Goal: Task Accomplishment & Management: Manage account settings

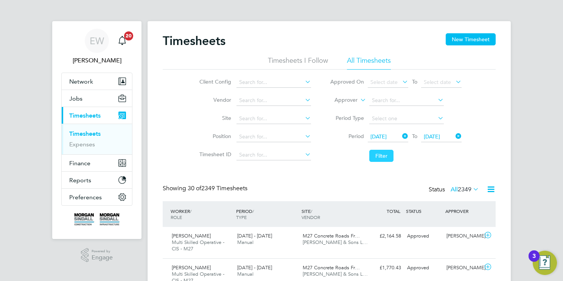
click at [380, 158] on button "Filter" at bounding box center [382, 156] width 24 height 12
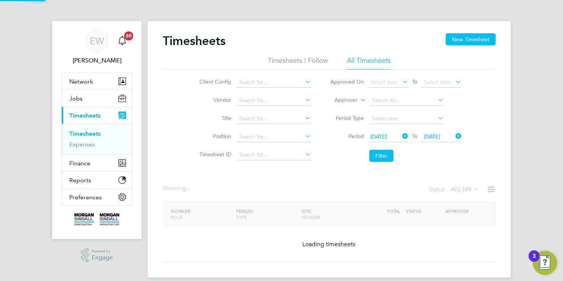
click at [491, 192] on icon at bounding box center [490, 189] width 9 height 9
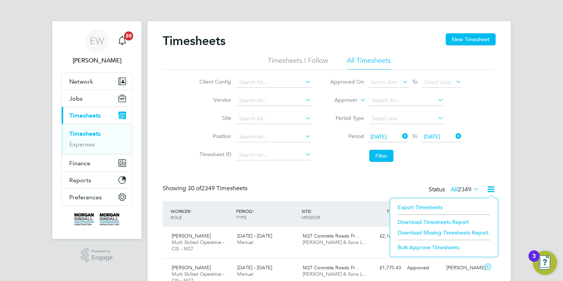
click at [455, 220] on li "Download Timesheets Report" at bounding box center [444, 222] width 100 height 11
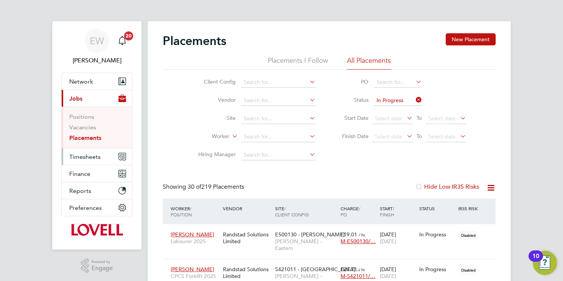
click at [80, 161] on button "Timesheets" at bounding box center [97, 156] width 70 height 17
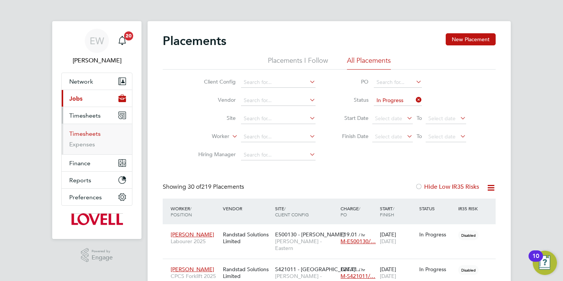
click at [95, 132] on link "Timesheets" at bounding box center [84, 133] width 31 height 7
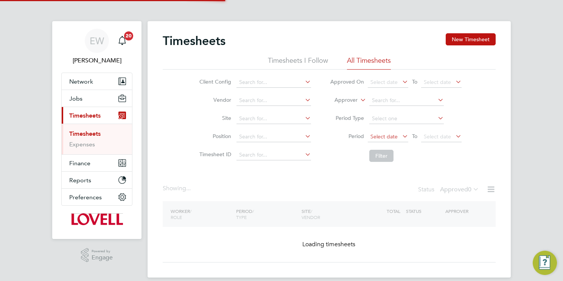
click at [387, 136] on span "Select date" at bounding box center [384, 136] width 27 height 7
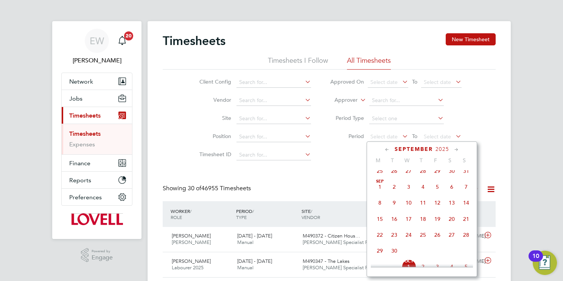
drag, startPoint x: 380, startPoint y: 198, endPoint x: 398, endPoint y: 177, distance: 27.1
click at [380, 194] on span "Sep 1" at bounding box center [380, 187] width 14 height 14
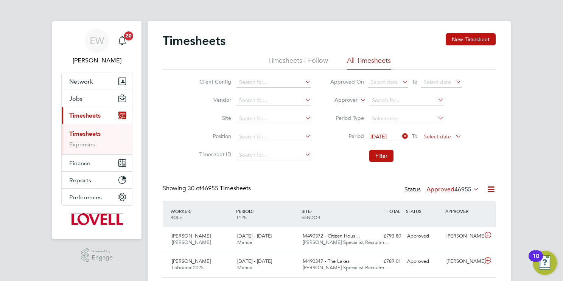
click at [439, 134] on span "Select date" at bounding box center [437, 136] width 27 height 7
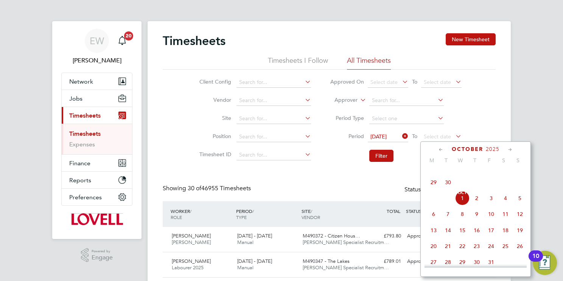
click at [490, 174] on span "26" at bounding box center [491, 166] width 14 height 14
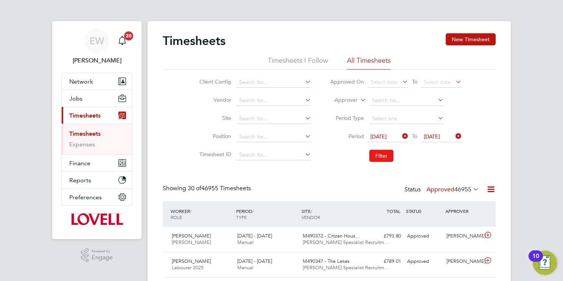
click at [383, 154] on button "Filter" at bounding box center [382, 156] width 24 height 12
click at [491, 193] on icon at bounding box center [490, 189] width 9 height 9
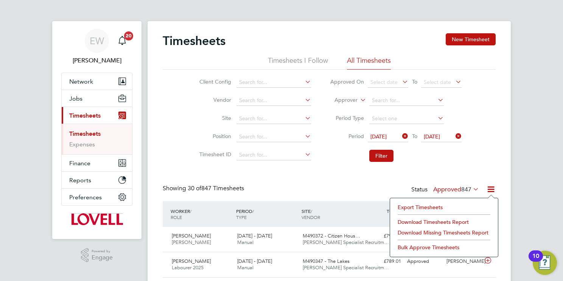
click at [441, 223] on li "Download Timesheets Report" at bounding box center [444, 222] width 100 height 11
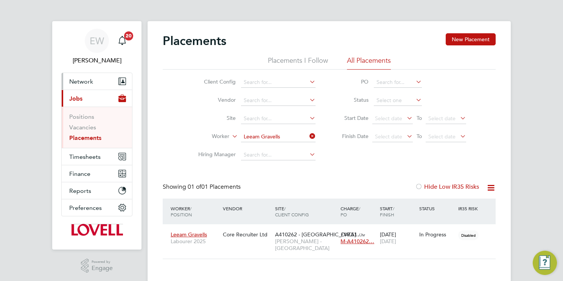
scroll to position [7, 36]
click at [85, 80] on span "Network" at bounding box center [81, 81] width 24 height 7
click at [90, 127] on link "Vacancies" at bounding box center [82, 127] width 27 height 7
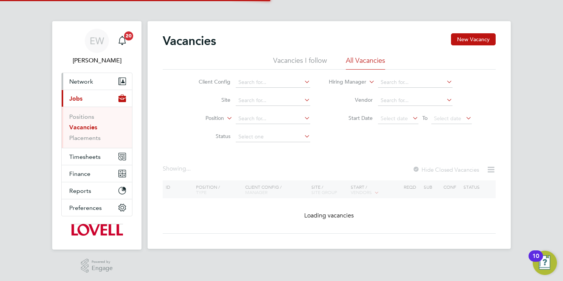
click at [85, 85] on button "Network" at bounding box center [97, 81] width 70 height 17
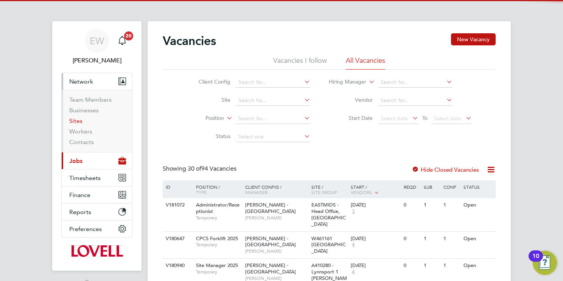
click at [76, 119] on link "Sites" at bounding box center [75, 120] width 13 height 7
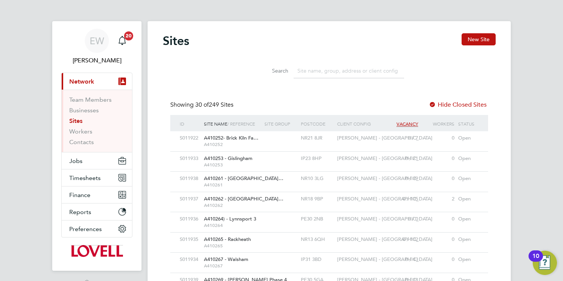
click at [341, 70] on input at bounding box center [349, 71] width 111 height 15
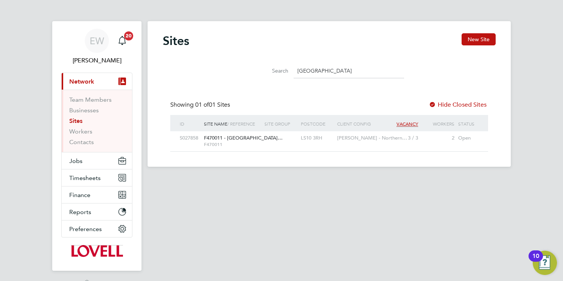
type input "leeds city"
click at [367, 141] on span "Lovell - Northern…" at bounding box center [372, 138] width 70 height 6
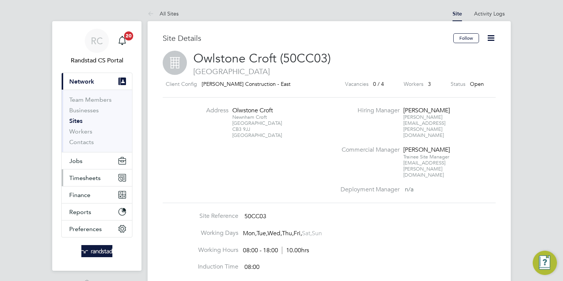
click at [95, 178] on span "Timesheets" at bounding box center [84, 178] width 31 height 7
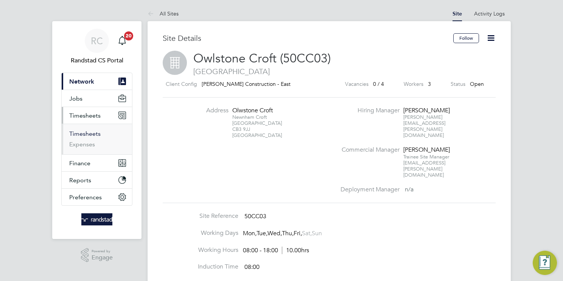
click at [94, 133] on link "Timesheets" at bounding box center [84, 133] width 31 height 7
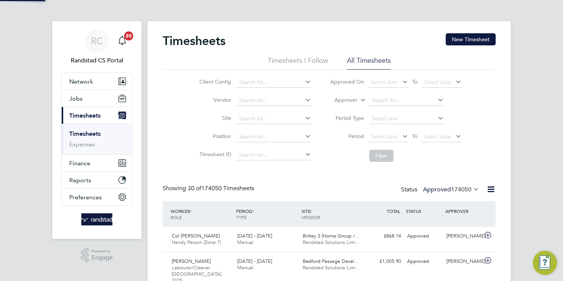
click at [359, 100] on icon at bounding box center [359, 98] width 0 height 7
click at [349, 107] on li "Worker" at bounding box center [339, 109] width 37 height 10
click at [385, 101] on input at bounding box center [407, 100] width 75 height 11
paste input "Marc Smith"
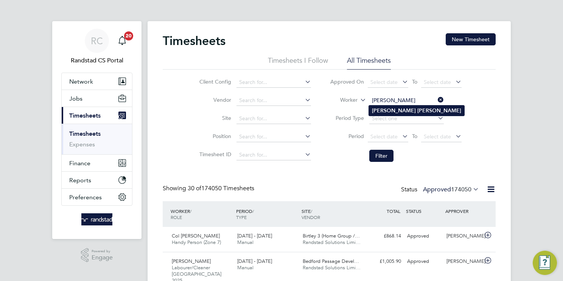
click at [407, 112] on li "Marc Smith" at bounding box center [416, 111] width 95 height 10
type input "Marc Smith"
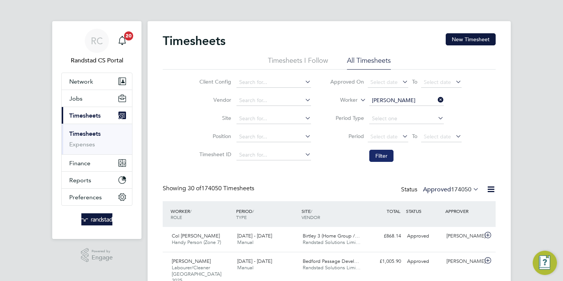
click at [385, 154] on button "Filter" at bounding box center [382, 156] width 24 height 12
click at [426, 97] on input "Marc Smith" at bounding box center [407, 100] width 75 height 11
paste input "Ademolu Richards"
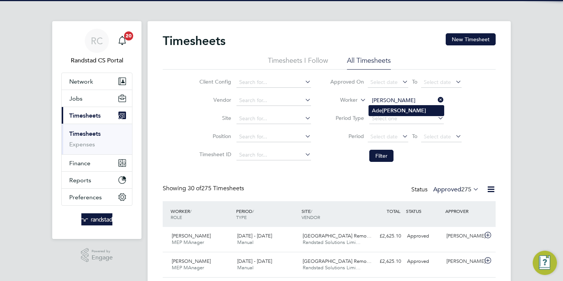
click at [386, 114] on li "Ade Richard" at bounding box center [406, 111] width 75 height 10
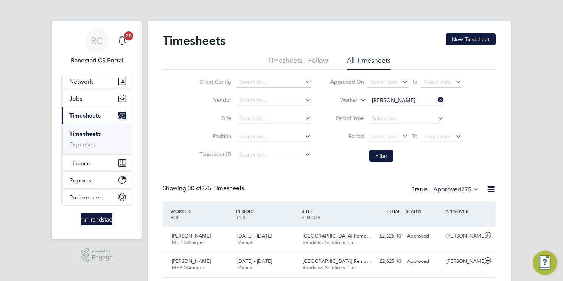
type input "Ade Richard"
click at [388, 162] on li "Filter" at bounding box center [396, 156] width 151 height 20
click at [388, 156] on button "Filter" at bounding box center [382, 156] width 24 height 12
click at [408, 99] on input "Ade Richard" at bounding box center [407, 100] width 75 height 11
paste input "William Palmer"
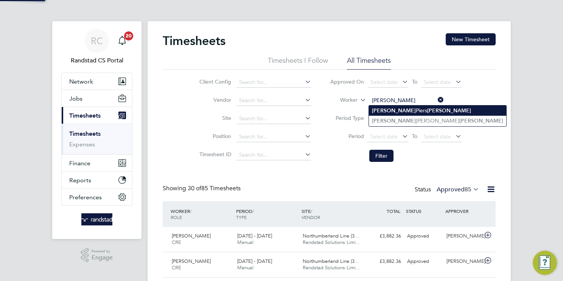
click at [427, 109] on b "Palmer" at bounding box center [449, 111] width 44 height 6
type input "William Piers Palmer"
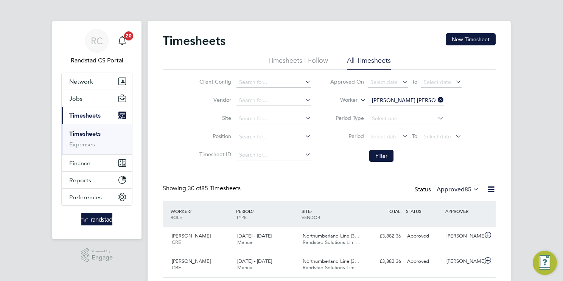
click at [404, 100] on input "William Piers Palmer" at bounding box center [407, 100] width 75 height 11
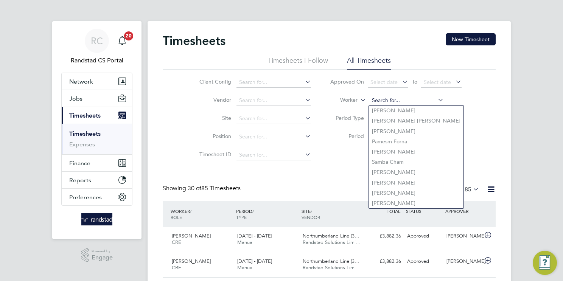
paste input "William Palmer"
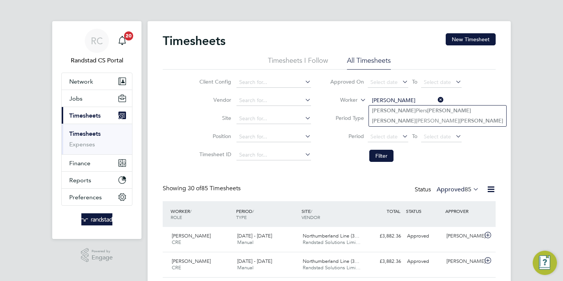
click at [460, 122] on b "Palmer" at bounding box center [482, 121] width 44 height 6
type input "William Sam Palmer"
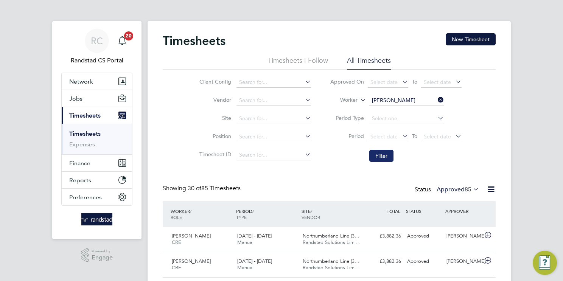
click at [388, 157] on button "Filter" at bounding box center [382, 156] width 24 height 12
click at [425, 102] on input "William Sam Palmer" at bounding box center [407, 100] width 75 height 11
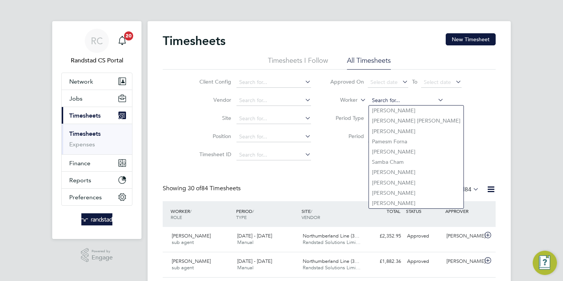
paste input "Vladut Volonga"
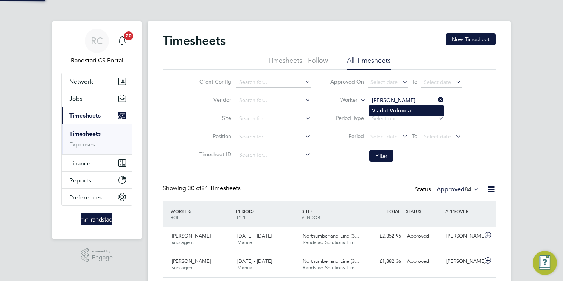
type input "Vladut Volonga"
drag, startPoint x: 420, startPoint y: 111, endPoint x: 400, endPoint y: 136, distance: 32.6
click at [420, 111] on li "Vladut Volonga" at bounding box center [406, 111] width 75 height 10
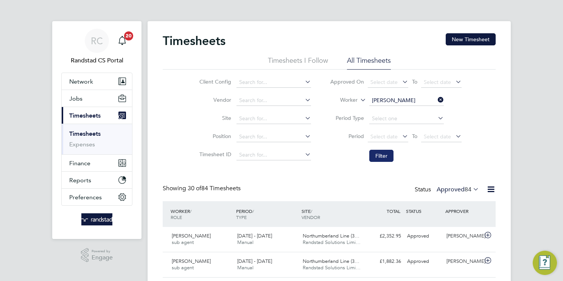
click at [383, 154] on button "Filter" at bounding box center [382, 156] width 24 height 12
click at [416, 100] on input at bounding box center [407, 100] width 75 height 11
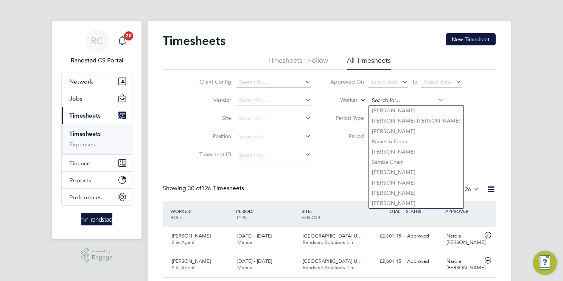
paste input "Dean Asquith"
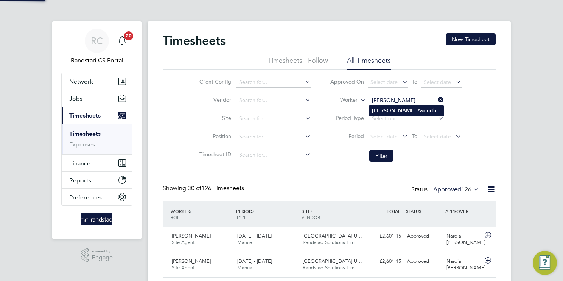
type input "Dean Asquith"
click at [413, 109] on li "Dean Asquith" at bounding box center [406, 111] width 75 height 10
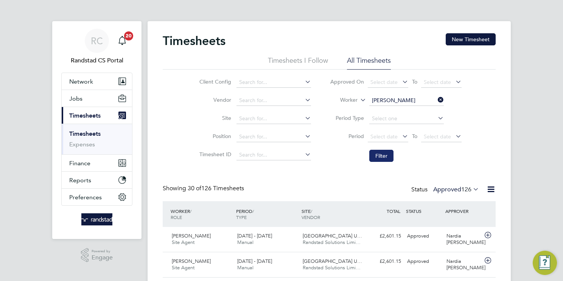
click at [382, 153] on button "Filter" at bounding box center [382, 156] width 24 height 12
click at [412, 101] on input at bounding box center [407, 100] width 75 height 11
paste input "Daniel Unigwe"
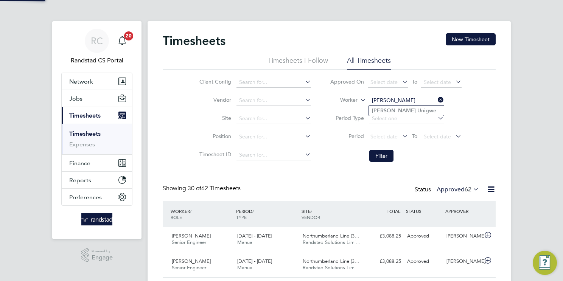
type input "Daniel Unigwe"
click at [412, 111] on li "Daniel Unigwe" at bounding box center [406, 111] width 75 height 10
click at [388, 154] on button "Filter" at bounding box center [382, 156] width 24 height 12
click at [418, 98] on input at bounding box center [407, 100] width 75 height 11
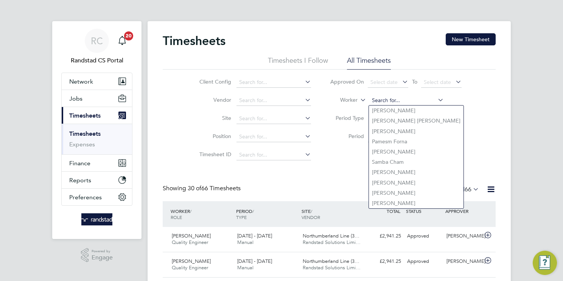
paste input "Neil Smith"
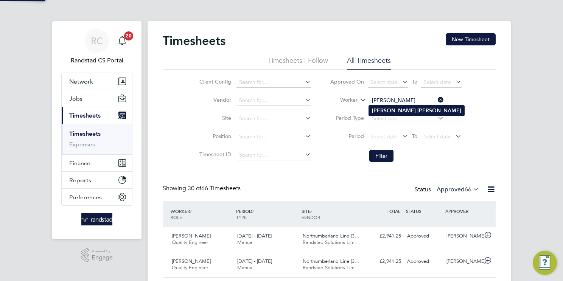
type input "Neil Smith"
click at [415, 110] on li "Neil Smith" at bounding box center [416, 111] width 95 height 10
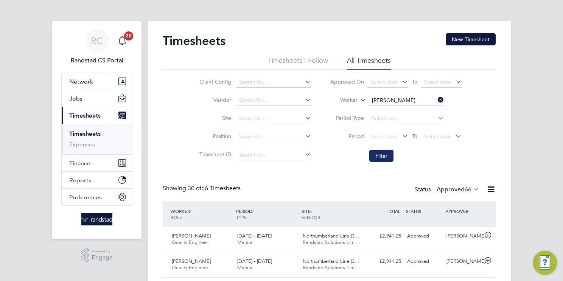
click at [387, 158] on button "Filter" at bounding box center [382, 156] width 24 height 12
click at [405, 94] on li "Worker Neil Smith" at bounding box center [396, 101] width 151 height 18
click at [405, 100] on input at bounding box center [407, 100] width 75 height 11
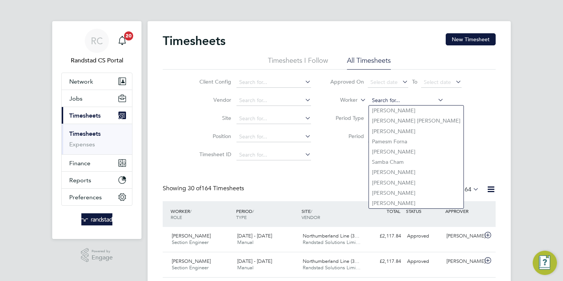
paste input "Grzegorz Garniewski"
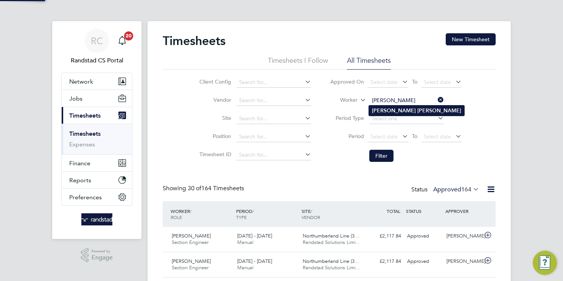
type input "Grzegorz Garniewski"
click at [418, 110] on b "Garniewski" at bounding box center [440, 111] width 44 height 6
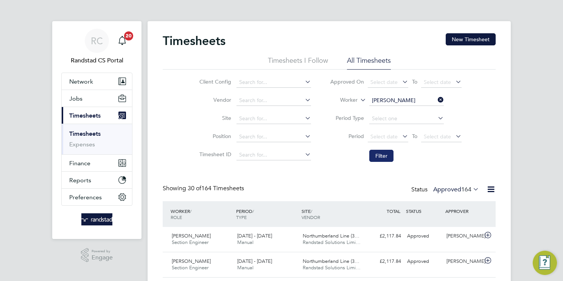
click at [380, 154] on button "Filter" at bounding box center [382, 156] width 24 height 12
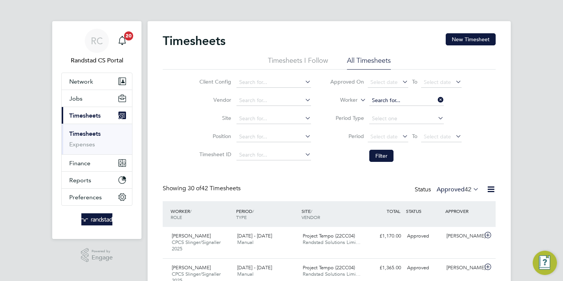
click at [420, 100] on input at bounding box center [407, 100] width 75 height 11
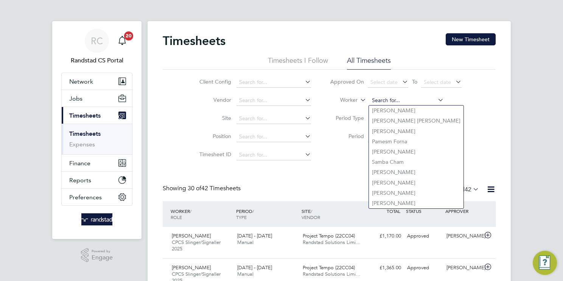
paste input "Bartosz Mysliwiec"
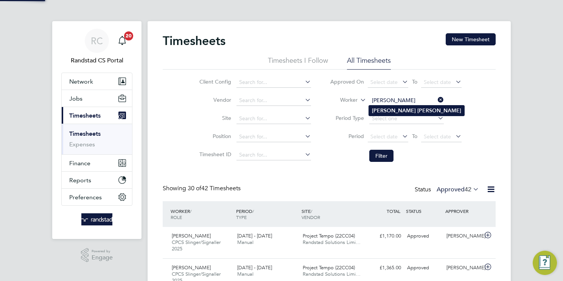
type input "Bartosz Mysliwiec"
click at [418, 113] on b "Mysliwiec" at bounding box center [440, 111] width 44 height 6
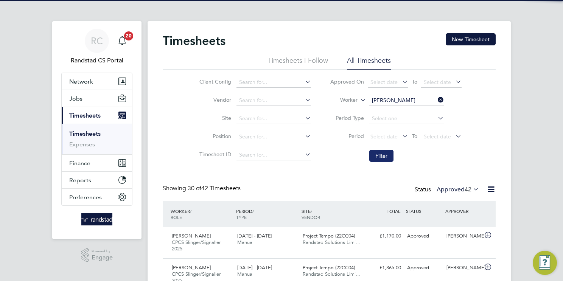
click at [382, 158] on button "Filter" at bounding box center [382, 156] width 24 height 12
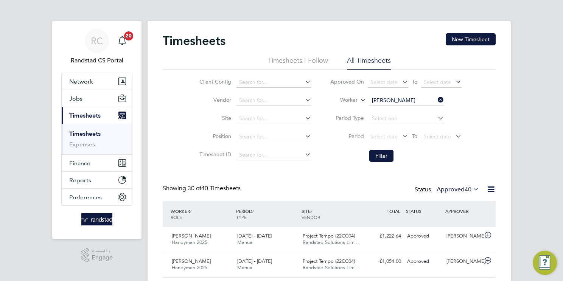
click at [407, 100] on input "Bartosz Mysliwiec" at bounding box center [407, 100] width 75 height 11
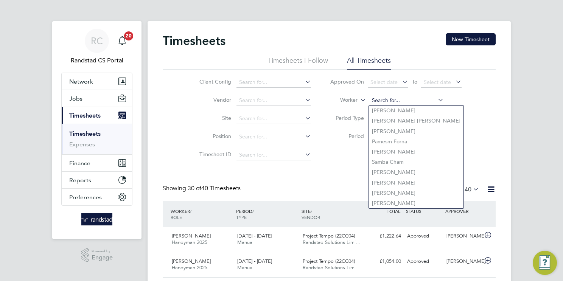
paste input "Pat Mukabi"
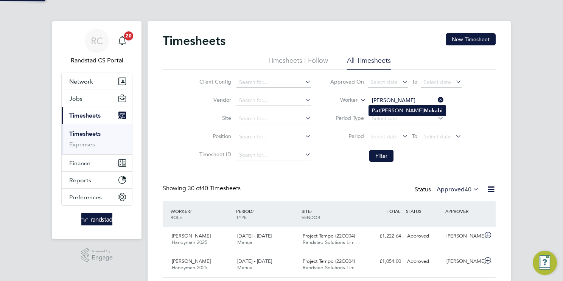
click at [412, 112] on li "Pat rick Mukabi" at bounding box center [407, 111] width 77 height 10
type input "Patrick Mukabi"
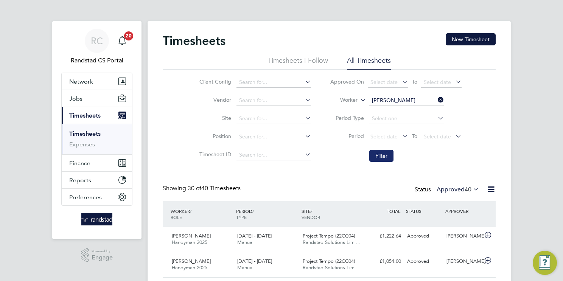
click at [388, 153] on button "Filter" at bounding box center [382, 156] width 24 height 12
click at [399, 100] on input at bounding box center [407, 100] width 75 height 11
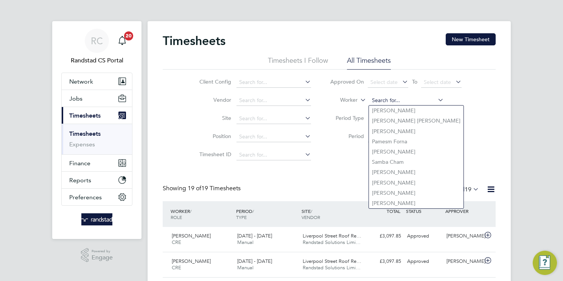
paste input "Naeem Patel"
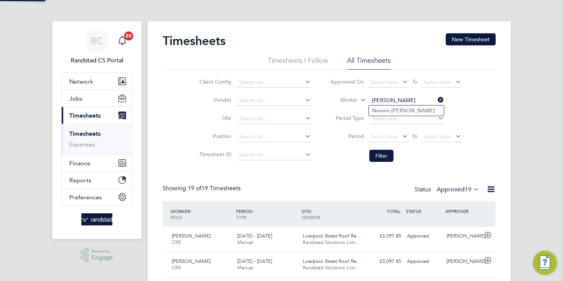
type input "Naeem Patel"
click at [402, 111] on b "Patel" at bounding box center [413, 111] width 44 height 6
click at [389, 150] on li "Filter" at bounding box center [396, 156] width 151 height 20
click at [386, 150] on button "Filter" at bounding box center [382, 156] width 24 height 12
click at [415, 97] on input at bounding box center [407, 100] width 75 height 11
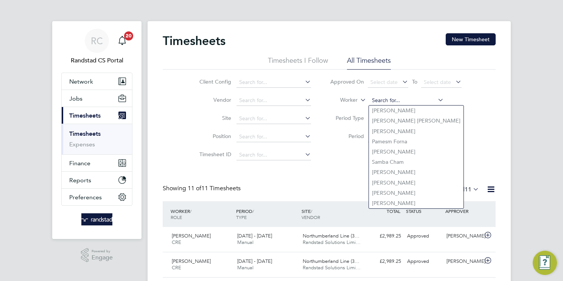
paste input "Peter Ringham"
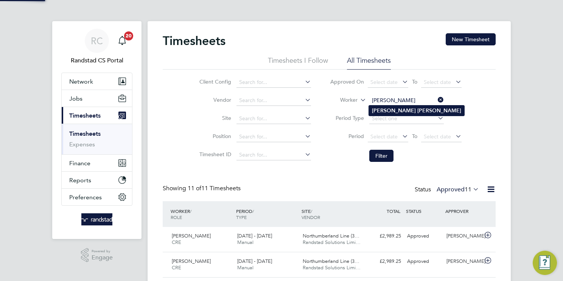
type input "Peter Ringham"
click at [410, 112] on li "Peter Ringham" at bounding box center [416, 111] width 95 height 10
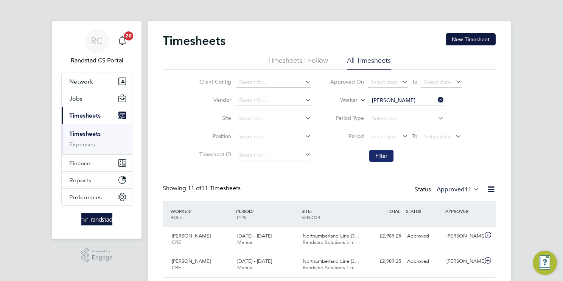
click at [385, 154] on button "Filter" at bounding box center [382, 156] width 24 height 12
click at [408, 100] on input at bounding box center [407, 100] width 75 height 11
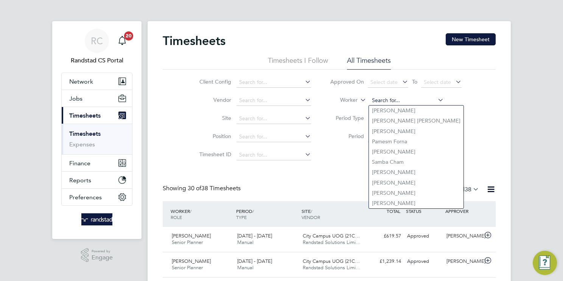
paste input "Andrew Warren"
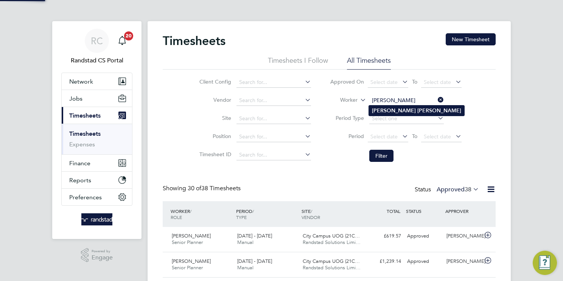
type input "Andrew Warren"
click at [418, 111] on b "Warren" at bounding box center [440, 111] width 44 height 6
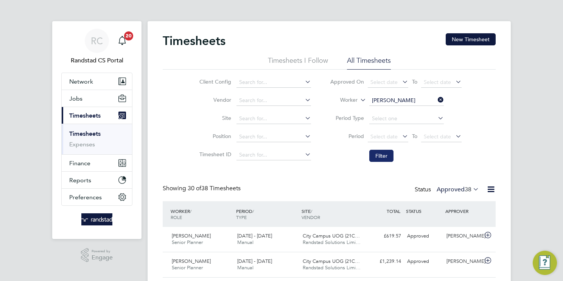
click at [387, 153] on button "Filter" at bounding box center [382, 156] width 24 height 12
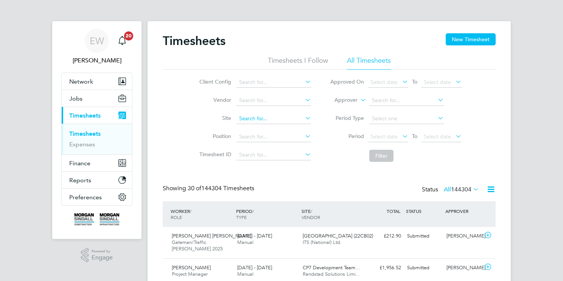
click at [258, 121] on input at bounding box center [274, 119] width 75 height 11
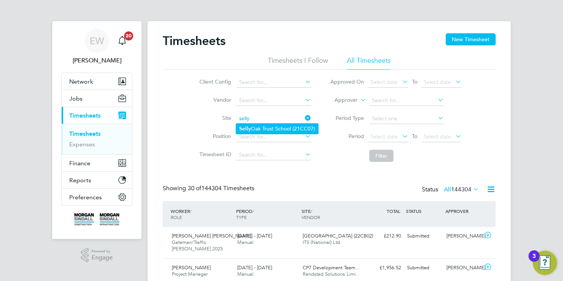
click at [288, 132] on li "Selly Oak Trust School (21CC07)" at bounding box center [277, 129] width 82 height 10
type input "Selly Oak Trust School (21CC07)"
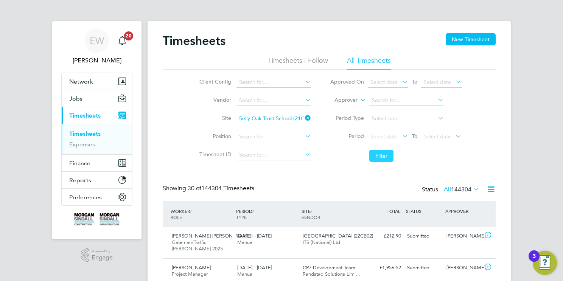
click at [384, 155] on button "Filter" at bounding box center [382, 156] width 24 height 12
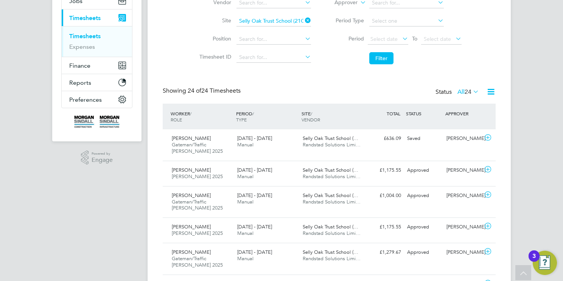
click at [491, 90] on icon at bounding box center [490, 91] width 9 height 9
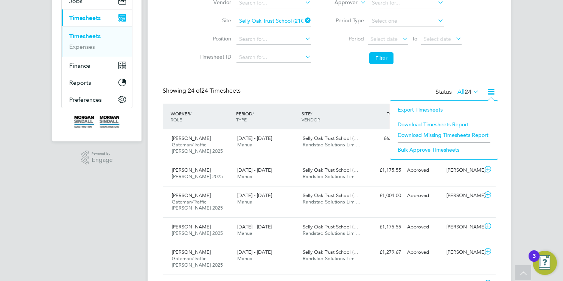
click at [336, 89] on div "Showing 24 of 24 Timesheets Status All 24" at bounding box center [329, 95] width 333 height 17
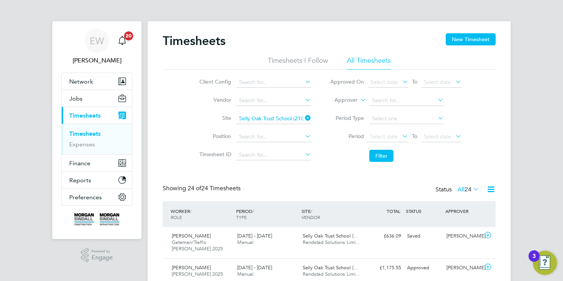
click at [484, 185] on div at bounding box center [488, 189] width 15 height 9
click at [487, 190] on icon at bounding box center [490, 189] width 9 height 9
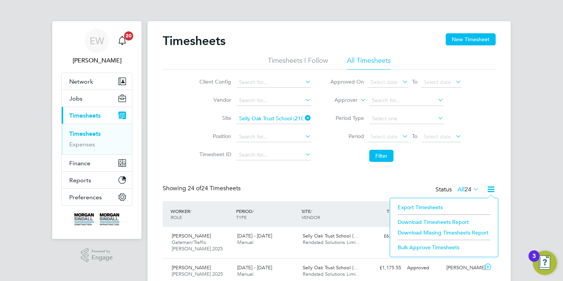
click at [437, 223] on li "Download Timesheets Report" at bounding box center [444, 222] width 100 height 11
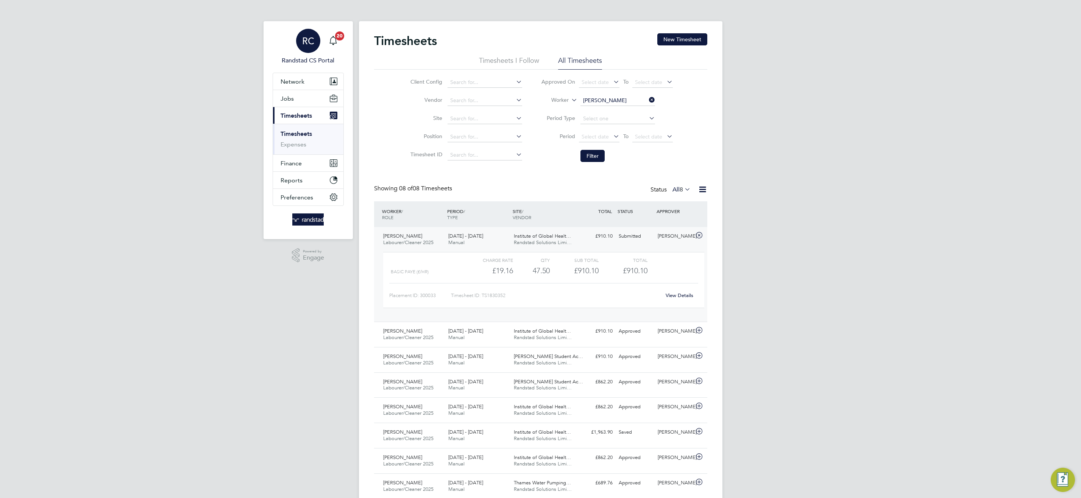
click at [326, 56] on span "Randstad CS Portal" at bounding box center [308, 60] width 71 height 9
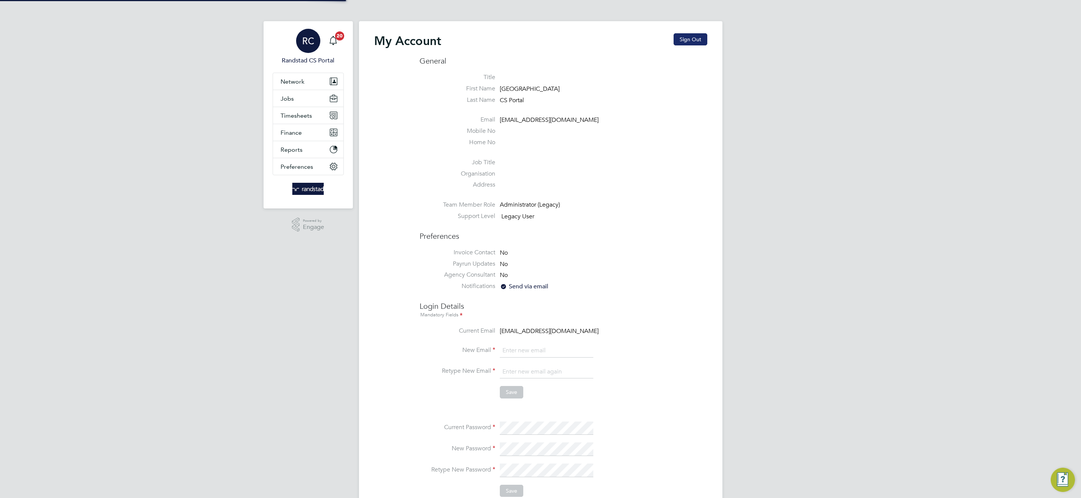
type input "[EMAIL_ADDRESS][DOMAIN_NAME]"
click at [686, 39] on button "Sign Out" at bounding box center [691, 39] width 34 height 12
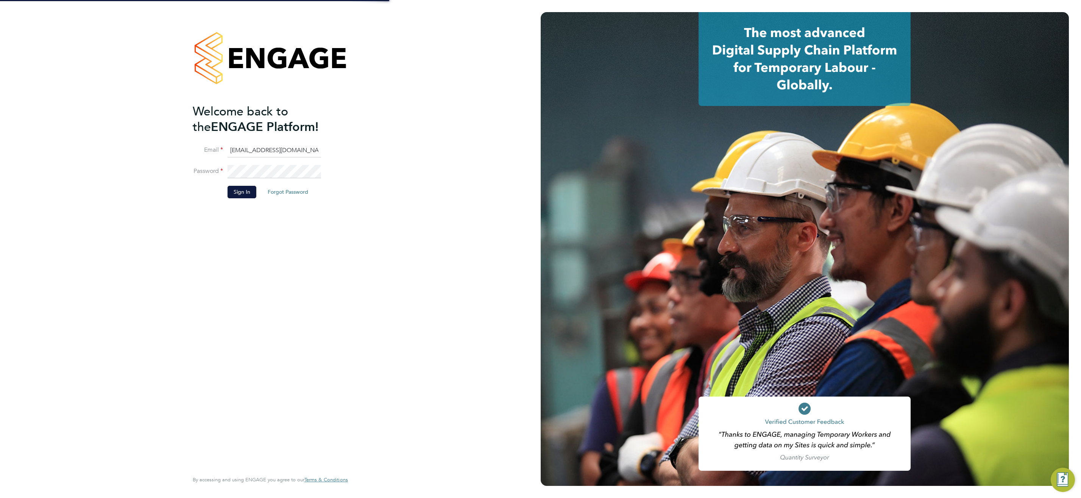
click at [284, 148] on input "[EMAIL_ADDRESS][DOMAIN_NAME]" at bounding box center [275, 151] width 94 height 14
type input "[EMAIL_ADDRESS][DOMAIN_NAME]"
drag, startPoint x: 243, startPoint y: 195, endPoint x: 254, endPoint y: 190, distance: 12.0
click at [243, 195] on button "Sign In" at bounding box center [242, 192] width 29 height 12
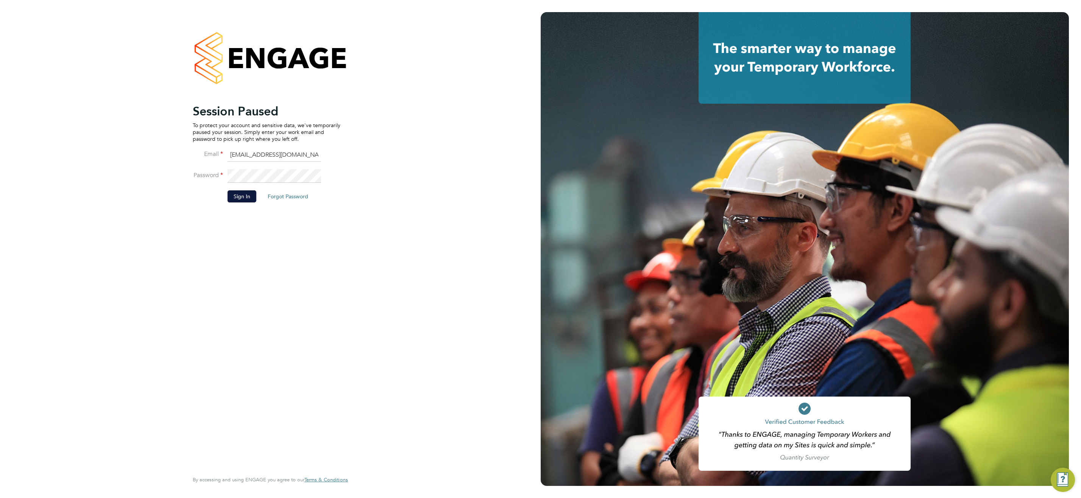
click at [231, 200] on button "Sign In" at bounding box center [242, 196] width 29 height 12
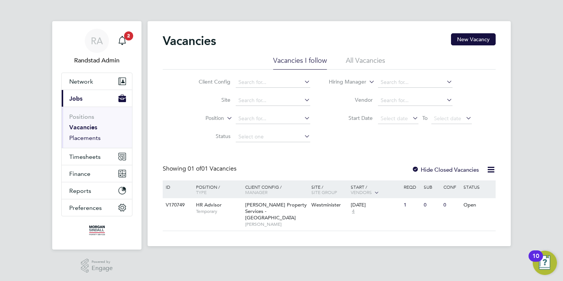
click at [95, 140] on link "Placements" at bounding box center [84, 137] width 31 height 7
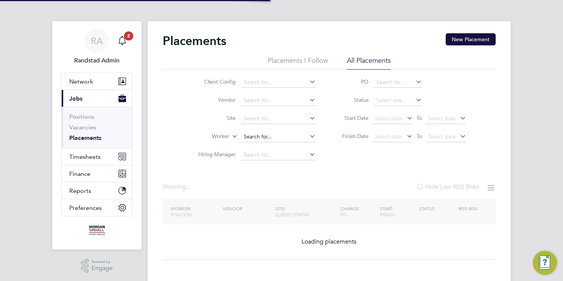
click at [295, 136] on input at bounding box center [278, 137] width 75 height 11
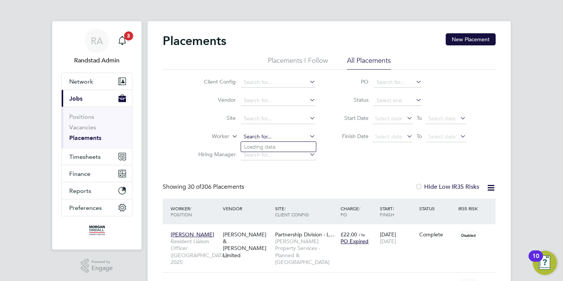
click at [285, 141] on input at bounding box center [278, 137] width 75 height 11
click at [282, 146] on li "Barine Synger" at bounding box center [278, 147] width 75 height 10
type input "[PERSON_NAME]"
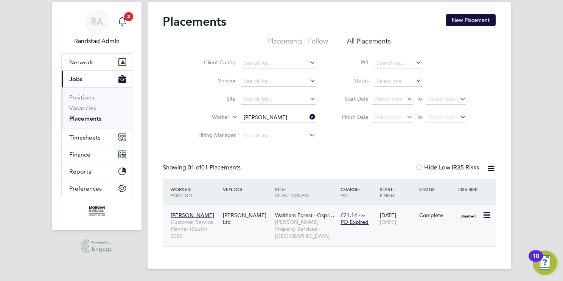
click at [298, 230] on span "[PERSON_NAME] Property Services - [GEOGRAPHIC_DATA]" at bounding box center [306, 229] width 62 height 21
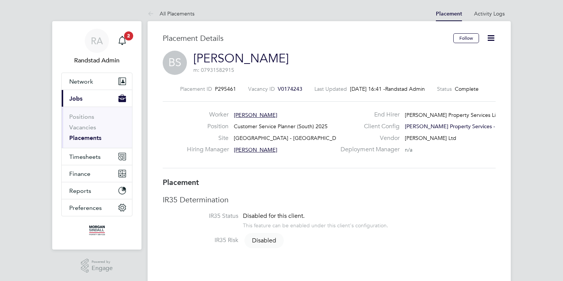
click at [491, 39] on icon at bounding box center [490, 37] width 9 height 9
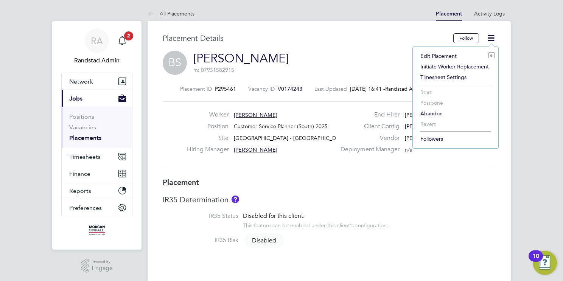
click at [447, 56] on li "Edit Placement e" at bounding box center [456, 56] width 78 height 11
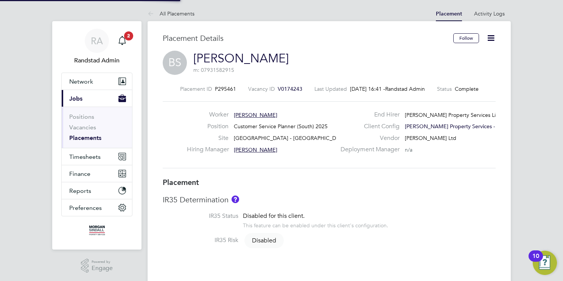
type input "Zibby Skowron"
type input "[PERSON_NAME]"
type input "30 Jun 2025"
type input "29 Sep 2025"
type input "08:00"
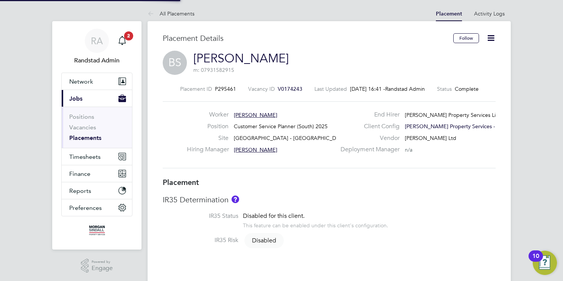
type input "18:00"
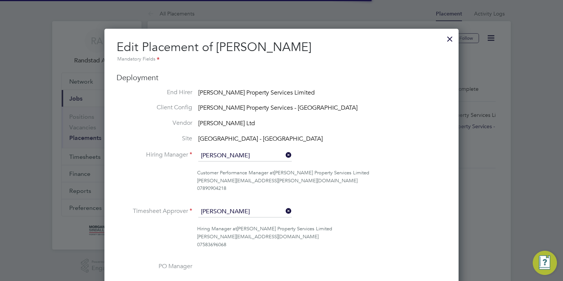
scroll to position [4, 4]
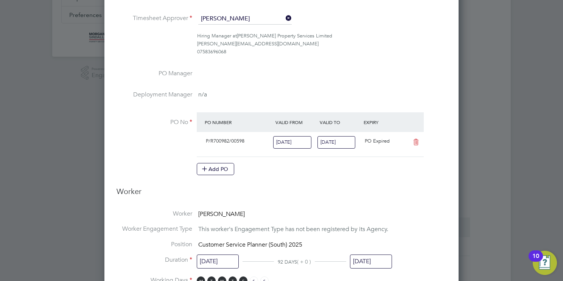
click at [329, 141] on input "29 Sep 2025" at bounding box center [337, 142] width 38 height 12
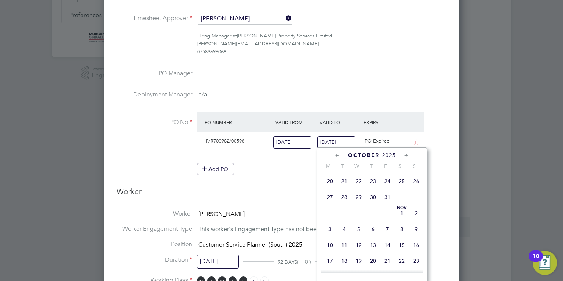
click at [331, 204] on span "27" at bounding box center [330, 197] width 14 height 14
type input "27 Oct 2025"
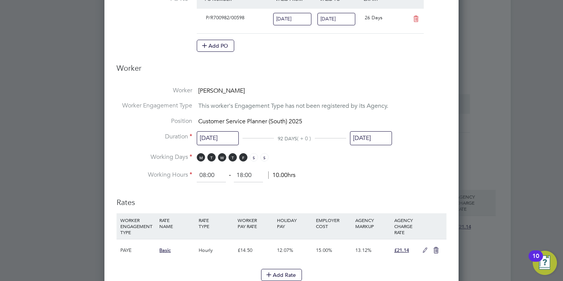
click at [374, 137] on input "29 Sep 2025" at bounding box center [371, 138] width 42 height 14
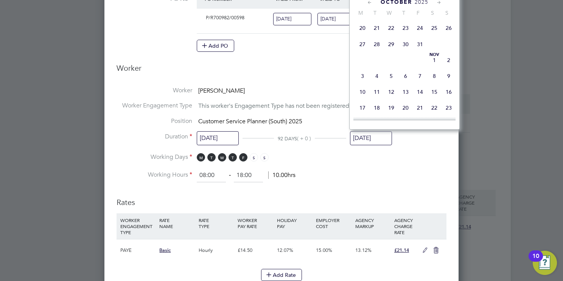
click at [361, 51] on span "27" at bounding box center [362, 44] width 14 height 14
type input "27 Oct 2025"
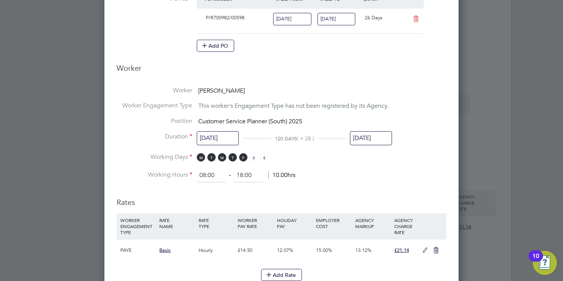
click at [351, 171] on li "Working Hours 08:00 ‐ 18:00 10.00hrs" at bounding box center [282, 176] width 330 height 14
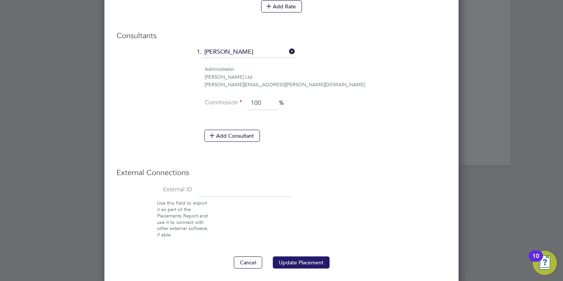
click at [315, 261] on button "Update Placement" at bounding box center [301, 263] width 57 height 12
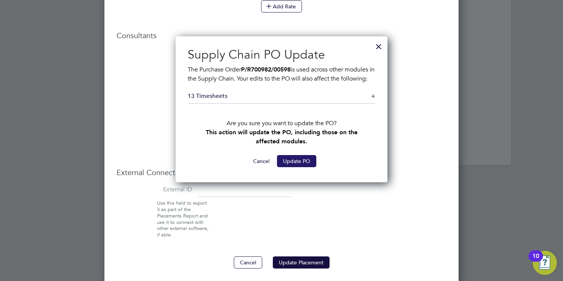
click at [292, 167] on button "Update PO" at bounding box center [296, 161] width 39 height 12
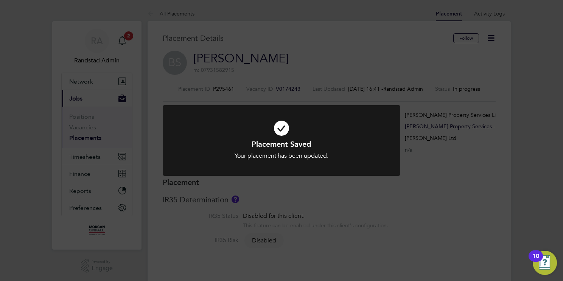
click at [92, 139] on div "Placement Saved Your placement has been updated. Cancel Okay" at bounding box center [281, 140] width 563 height 281
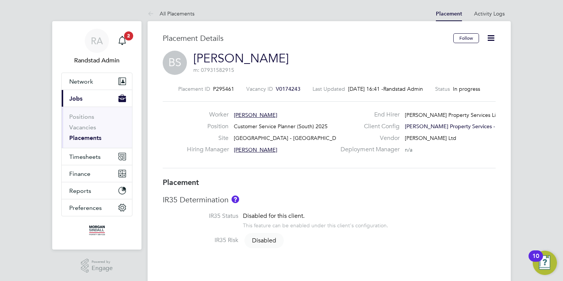
click at [86, 137] on link "Placements" at bounding box center [85, 137] width 32 height 7
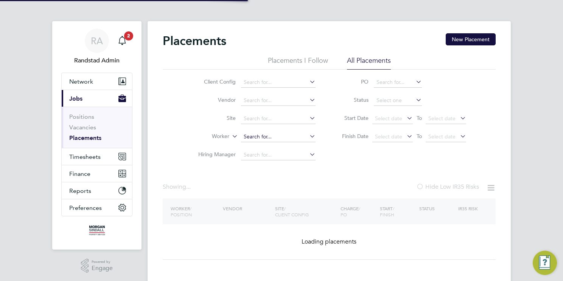
click at [271, 139] on input at bounding box center [278, 137] width 75 height 11
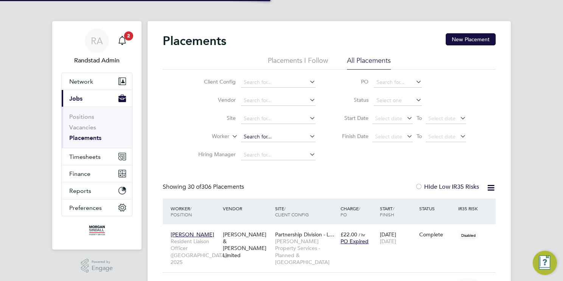
paste input "Kiyah Sears"
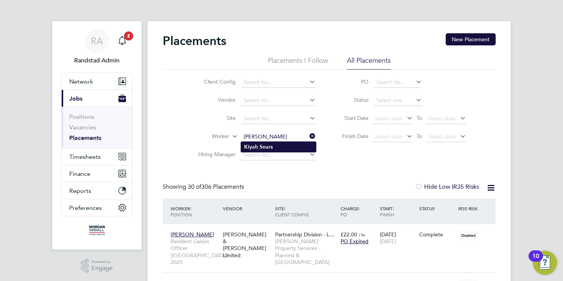
type input "Kiyah Sears"
click at [280, 145] on li "Kiyah Sears" at bounding box center [278, 147] width 75 height 10
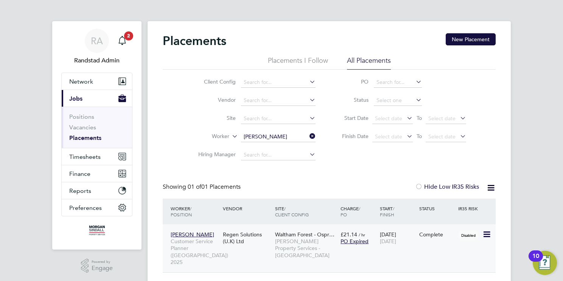
click at [320, 238] on span "Morgan Sindall Property Services - Wood Street Hub" at bounding box center [306, 248] width 62 height 21
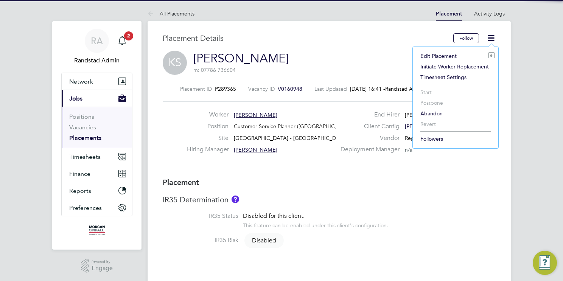
click at [443, 56] on li "Edit Placement e" at bounding box center [456, 56] width 78 height 11
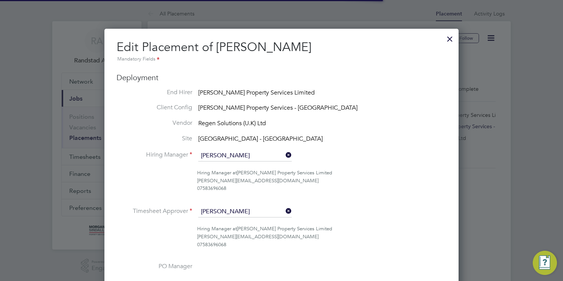
scroll to position [4, 4]
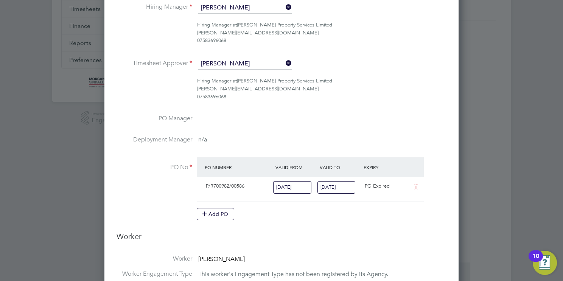
click at [340, 187] on input "26 Sep 2025" at bounding box center [337, 187] width 38 height 12
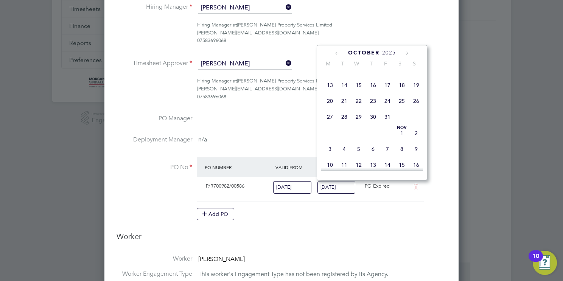
click at [388, 108] on span "24" at bounding box center [387, 101] width 14 height 14
type input "24 Oct 2025"
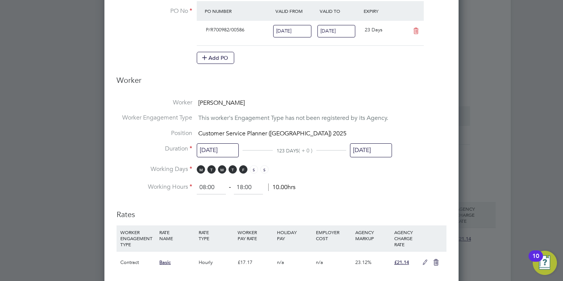
click at [377, 150] on input "26 Sep 2025" at bounding box center [371, 150] width 42 height 14
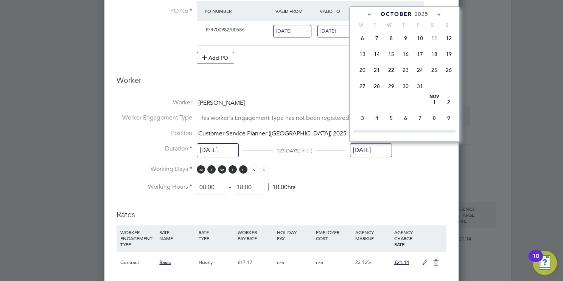
click at [420, 77] on span "24" at bounding box center [420, 70] width 14 height 14
type input "24 Oct 2025"
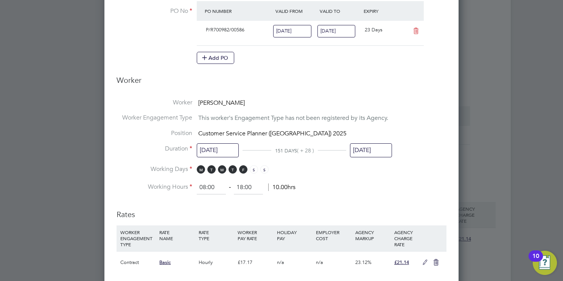
click at [363, 182] on li "Working Hours 08:00 ‐ 18:00 10.00hrs" at bounding box center [282, 188] width 330 height 14
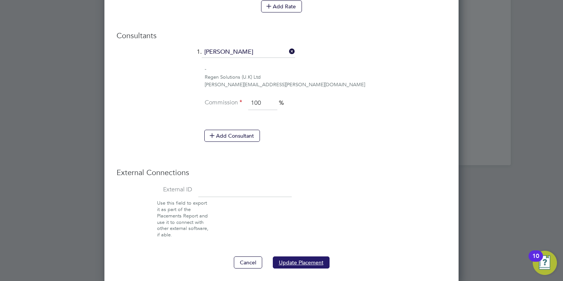
click at [297, 259] on button "Update Placement" at bounding box center [301, 263] width 57 height 12
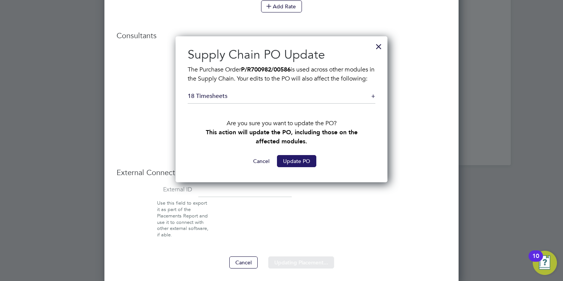
drag, startPoint x: 305, startPoint y: 163, endPoint x: 306, endPoint y: 168, distance: 5.4
click at [306, 167] on button "Update PO" at bounding box center [296, 161] width 39 height 12
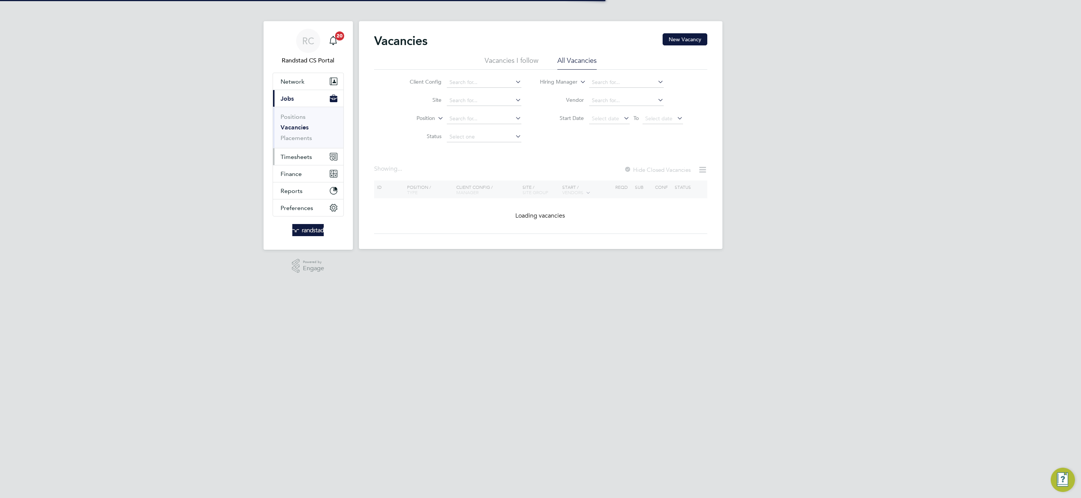
click at [302, 159] on span "Timesheets" at bounding box center [296, 156] width 31 height 7
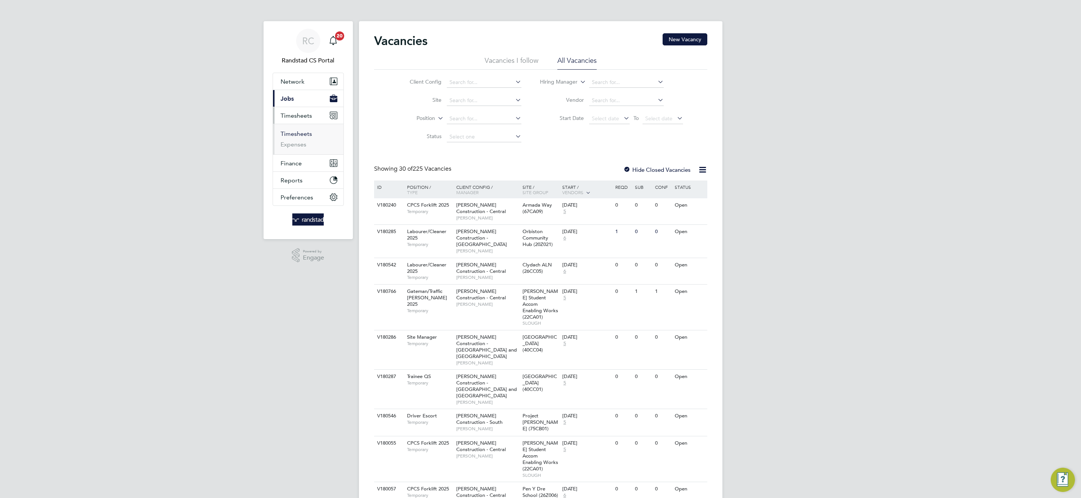
click at [304, 131] on link "Timesheets" at bounding box center [296, 133] width 31 height 7
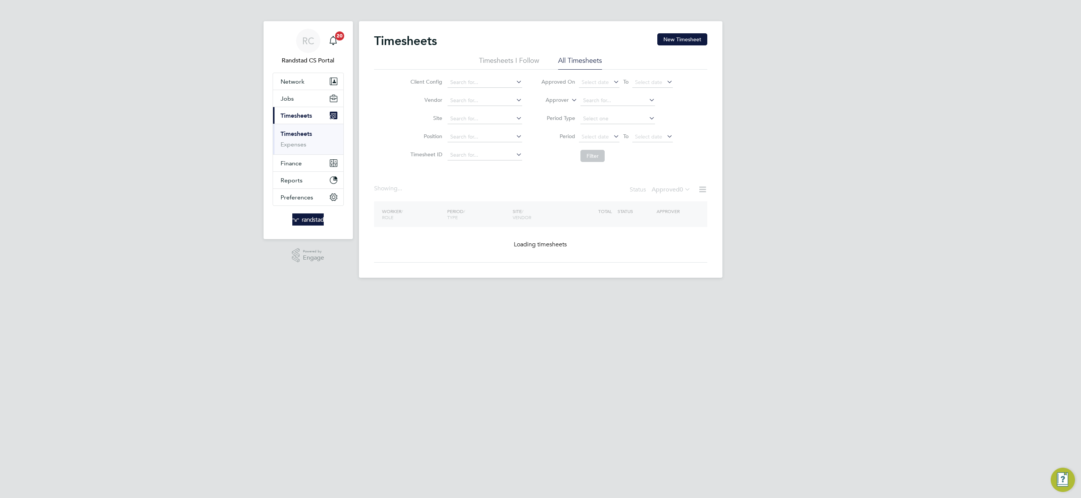
click at [570, 99] on icon at bounding box center [570, 98] width 0 height 7
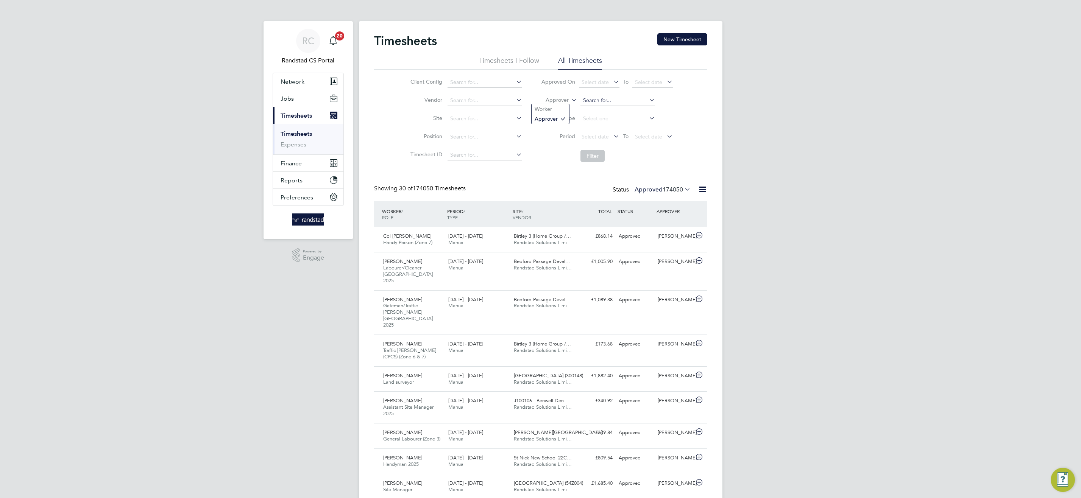
click at [600, 98] on input at bounding box center [617, 100] width 75 height 11
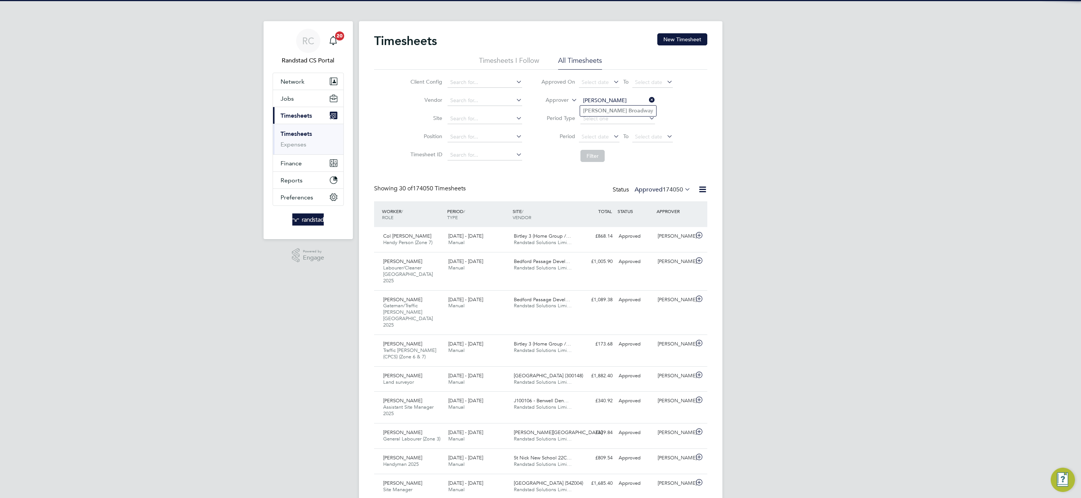
click at [617, 111] on li "Adrian Broad way" at bounding box center [618, 111] width 76 height 10
type input "Adrian Broadway"
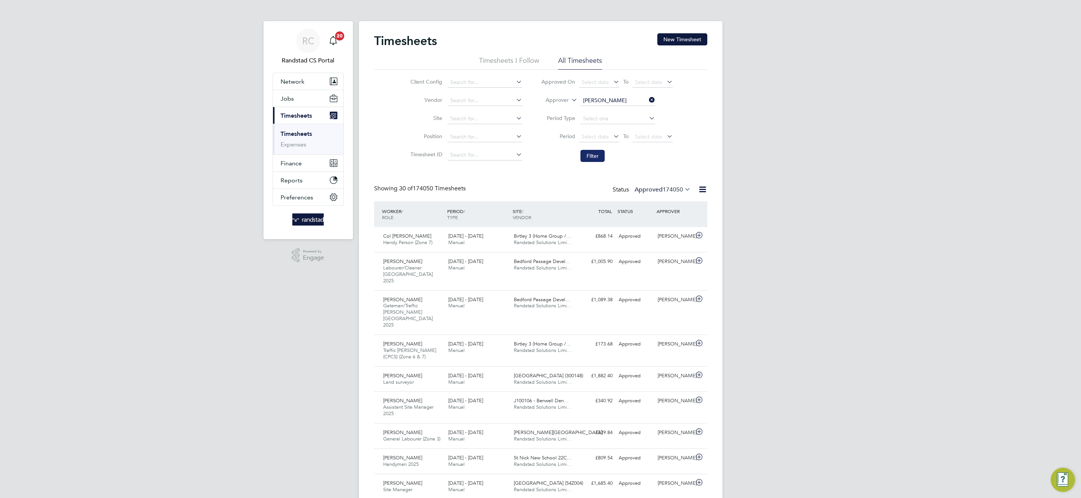
click at [597, 151] on button "Filter" at bounding box center [592, 156] width 24 height 12
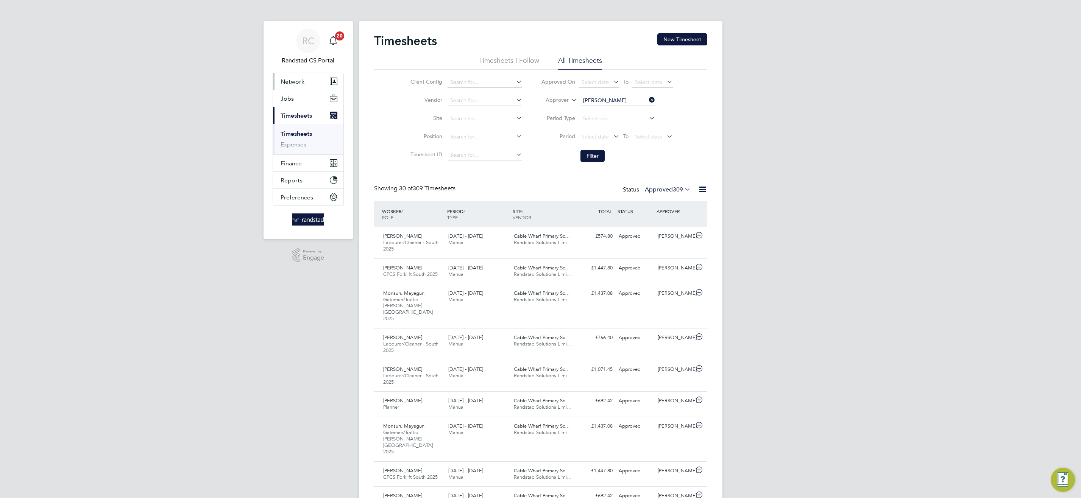
drag, startPoint x: 290, startPoint y: 84, endPoint x: 288, endPoint y: 109, distance: 25.8
click at [290, 83] on span "Network" at bounding box center [293, 81] width 24 height 7
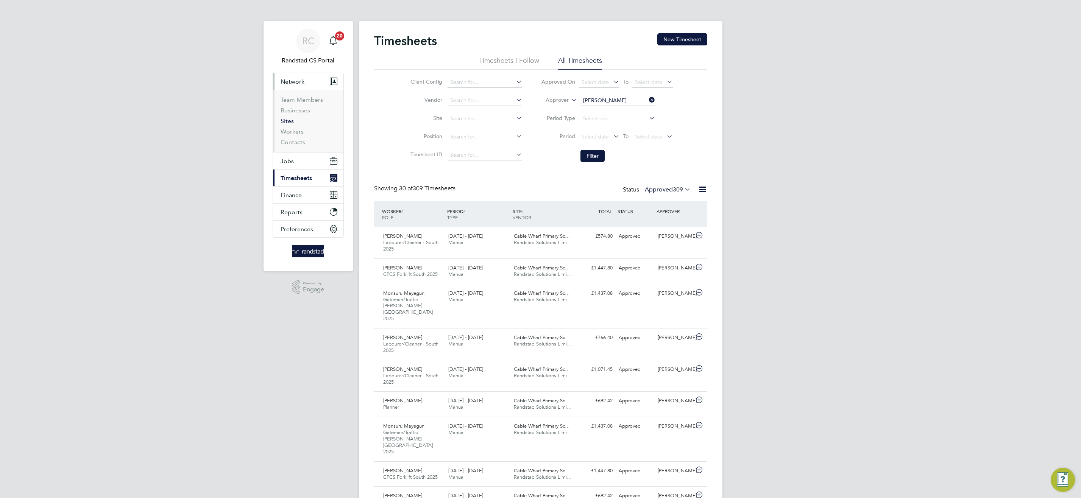
click at [292, 123] on link "Sites" at bounding box center [287, 120] width 13 height 7
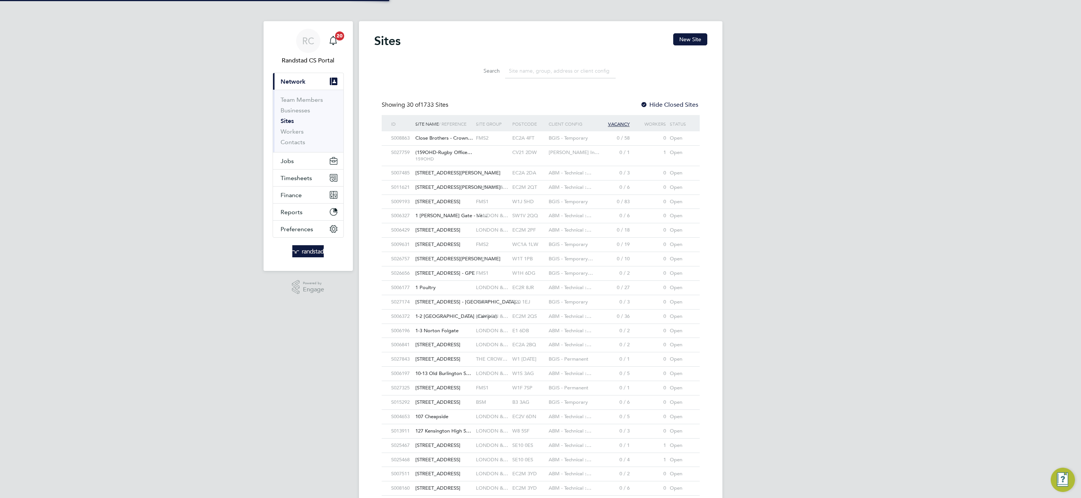
click at [532, 72] on input at bounding box center [560, 71] width 111 height 15
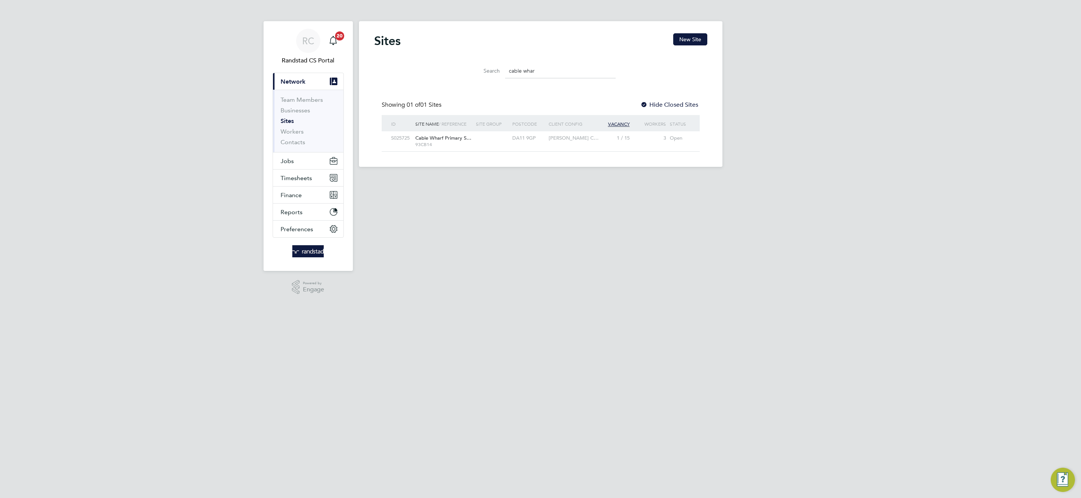
type input "cable whar"
click at [538, 136] on div "DA11 9GP" at bounding box center [528, 138] width 36 height 14
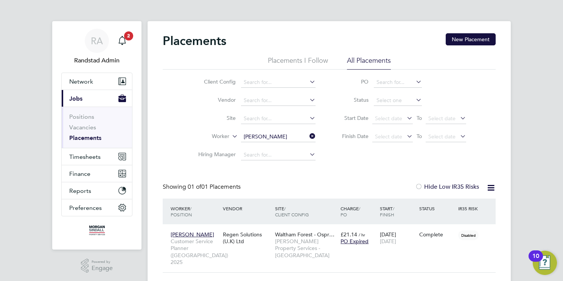
scroll to position [7, 36]
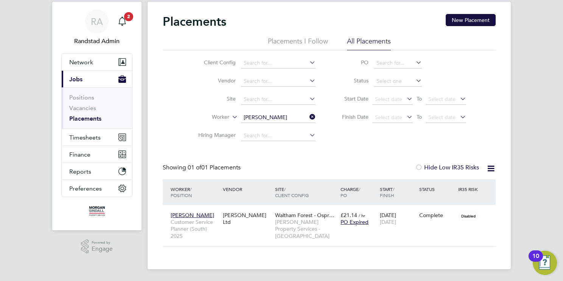
scroll to position [7, 36]
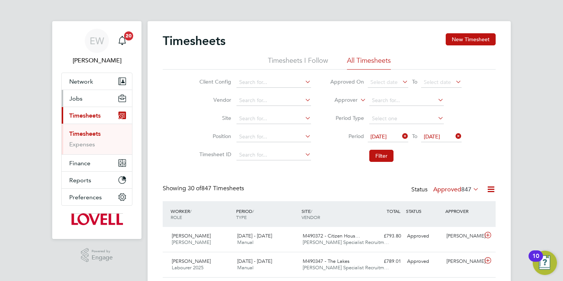
click at [74, 95] on span "Jobs" at bounding box center [75, 98] width 13 height 7
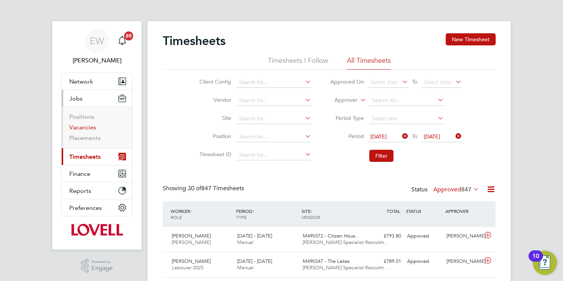
click at [79, 130] on link "Vacancies" at bounding box center [82, 127] width 27 height 7
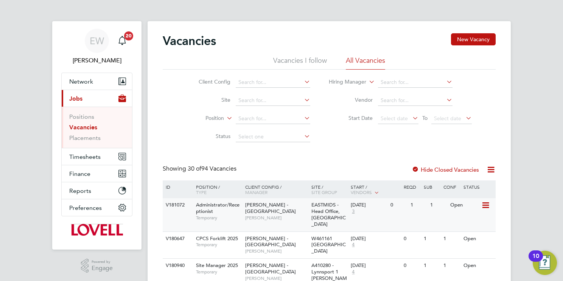
click at [270, 215] on span "[PERSON_NAME]" at bounding box center [276, 218] width 62 height 6
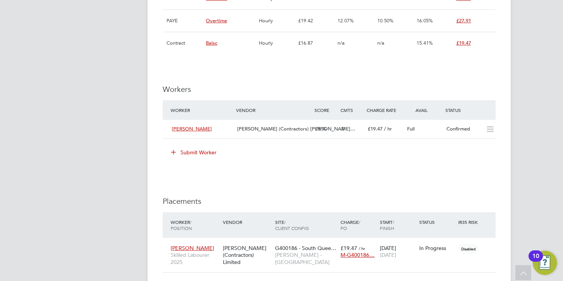
scroll to position [598, 0]
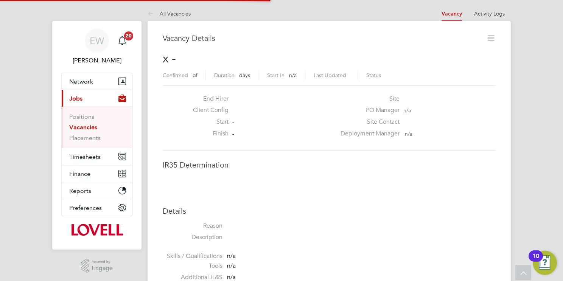
scroll to position [4, 3]
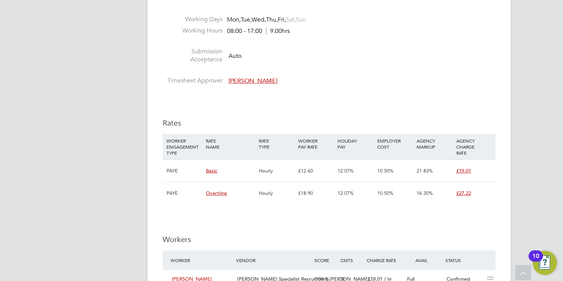
scroll to position [20, 0]
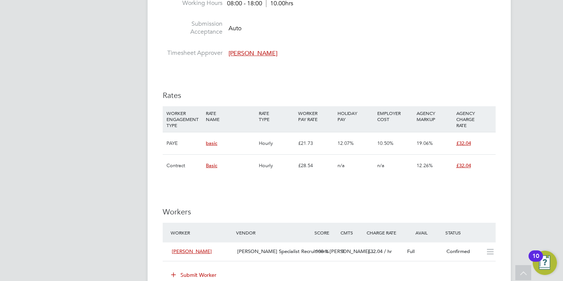
scroll to position [214, 0]
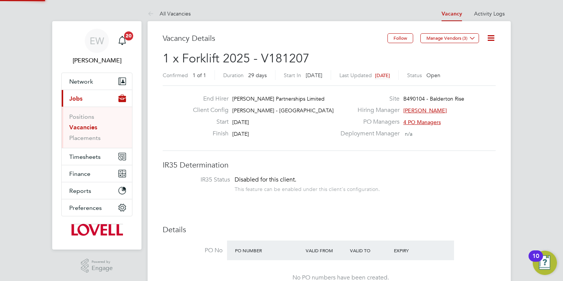
scroll to position [3, 4]
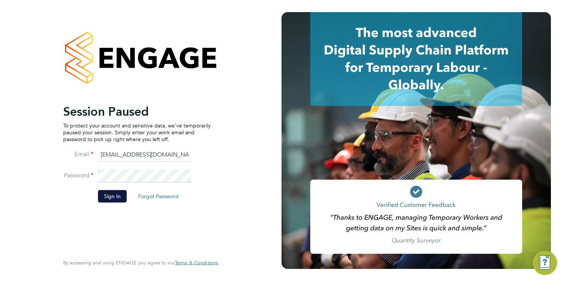
click at [170, 153] on input "[EMAIL_ADDRESS][DOMAIN_NAME]" at bounding box center [145, 155] width 94 height 14
type input "cscportals@randstadcpe.com"
click at [105, 196] on button "Sign In" at bounding box center [112, 196] width 29 height 12
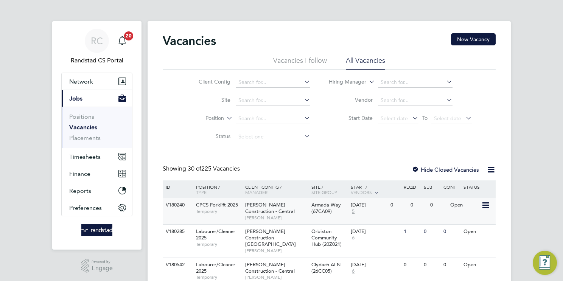
click at [267, 209] on span "Morgan Sindall Construction - Central" at bounding box center [270, 208] width 50 height 13
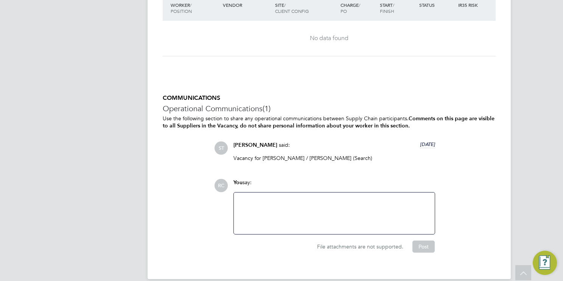
scroll to position [700, 0]
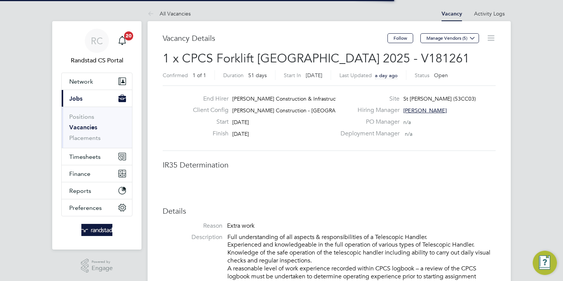
scroll to position [4, 3]
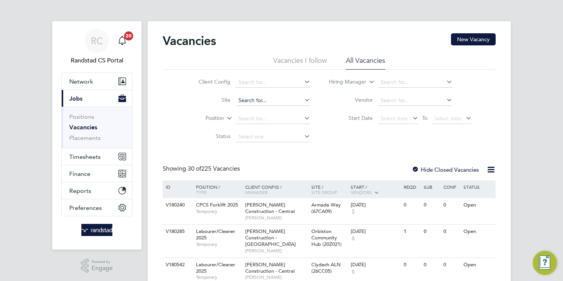
click at [263, 102] on input at bounding box center [273, 100] width 75 height 11
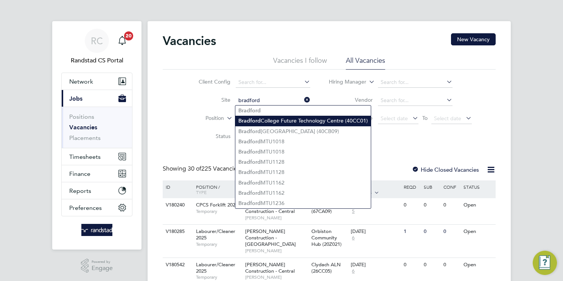
click at [306, 118] on li "[GEOGRAPHIC_DATA] (40CC01)" at bounding box center [303, 121] width 136 height 10
type input "[GEOGRAPHIC_DATA] (40CC01)"
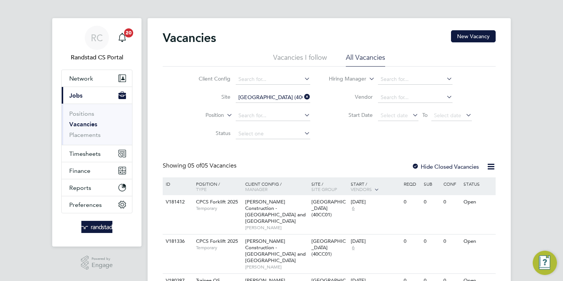
scroll to position [4, 0]
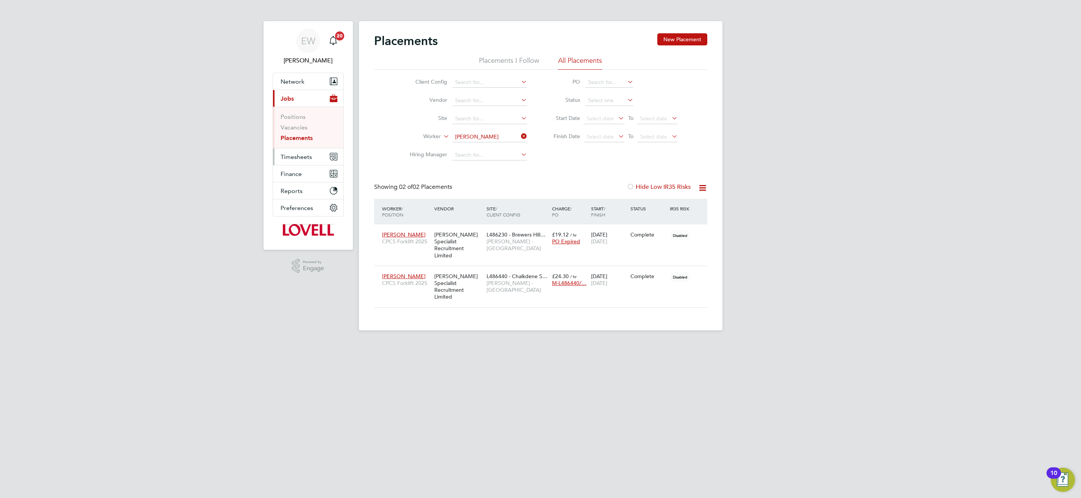
click at [301, 156] on span "Timesheets" at bounding box center [296, 156] width 31 height 7
click at [298, 129] on ul "Timesheets Expenses" at bounding box center [308, 139] width 70 height 31
click at [299, 129] on ul "Timesheets Expenses" at bounding box center [308, 139] width 70 height 31
click at [299, 135] on link "Timesheets" at bounding box center [296, 133] width 31 height 7
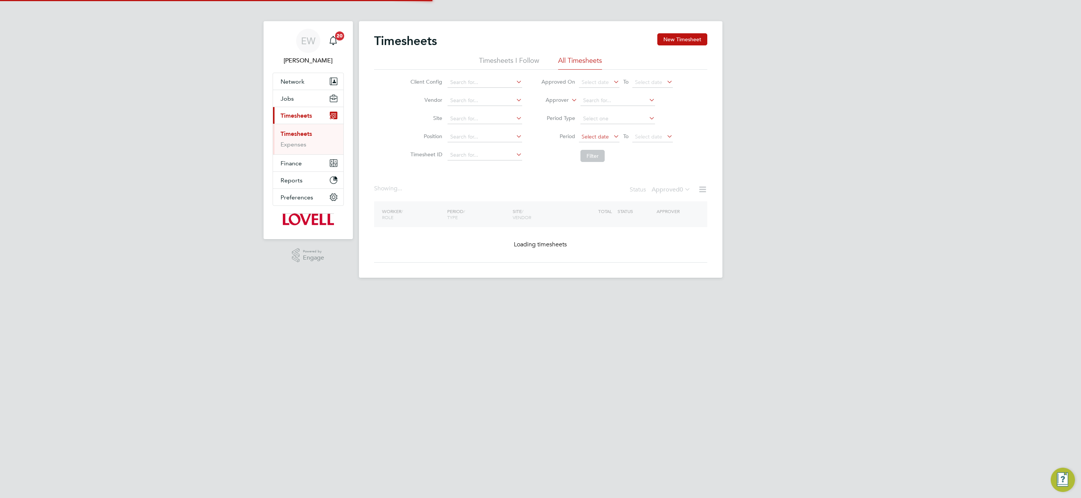
click at [602, 136] on span "Select date" at bounding box center [595, 136] width 27 height 7
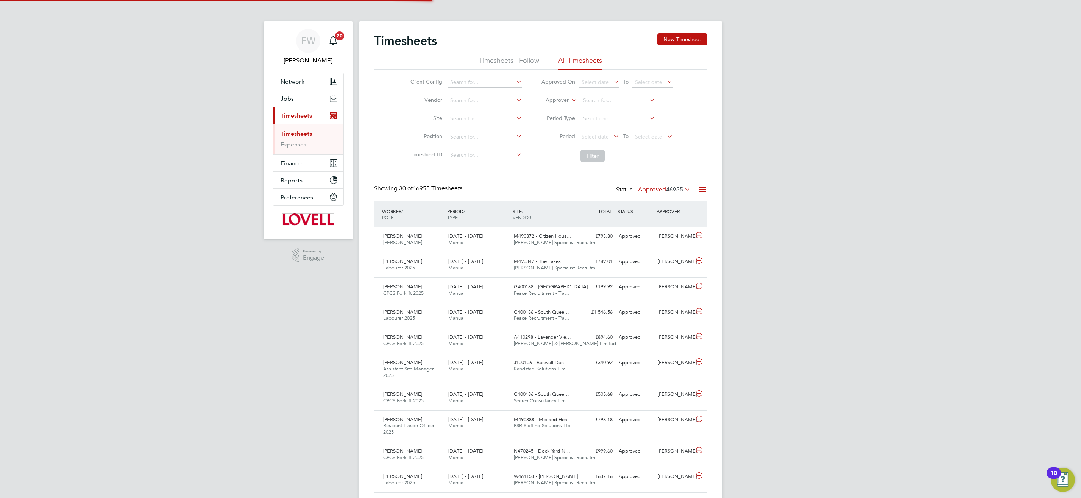
scroll to position [4, 4]
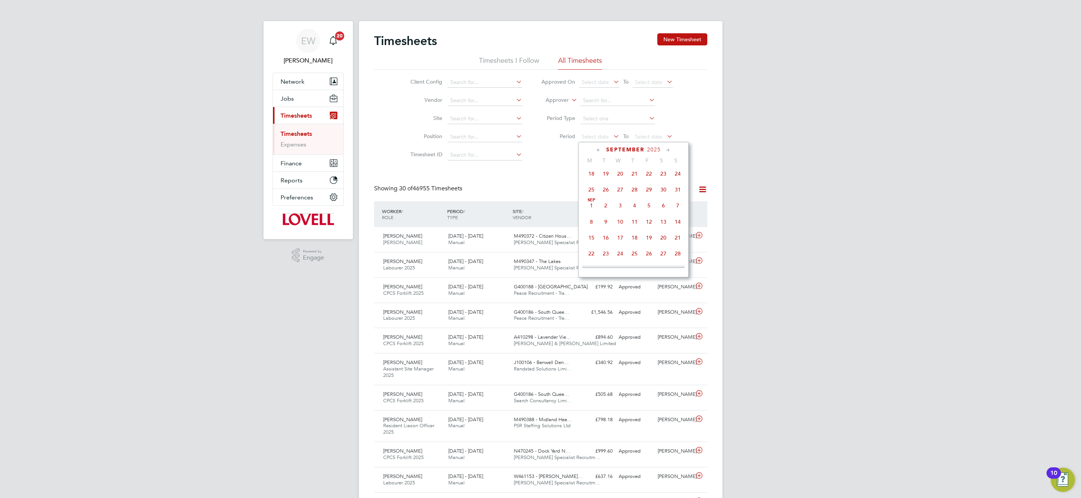
click at [590, 212] on span "[DATE]" at bounding box center [591, 205] width 14 height 14
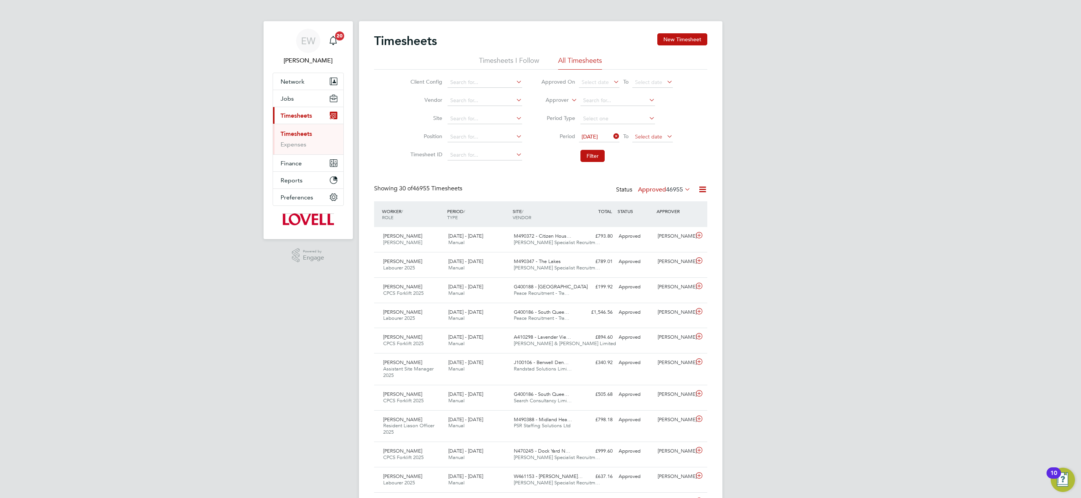
click at [653, 134] on span "Select date" at bounding box center [648, 136] width 27 height 7
click at [703, 174] on span "26" at bounding box center [702, 166] width 14 height 14
click at [501, 100] on input at bounding box center [484, 100] width 75 height 11
click at [489, 110] on li "[PERSON_NAME] Specialist Recruitment Limited" at bounding box center [508, 111] width 123 height 10
type input "[PERSON_NAME] Specialist Recruitment Limited"
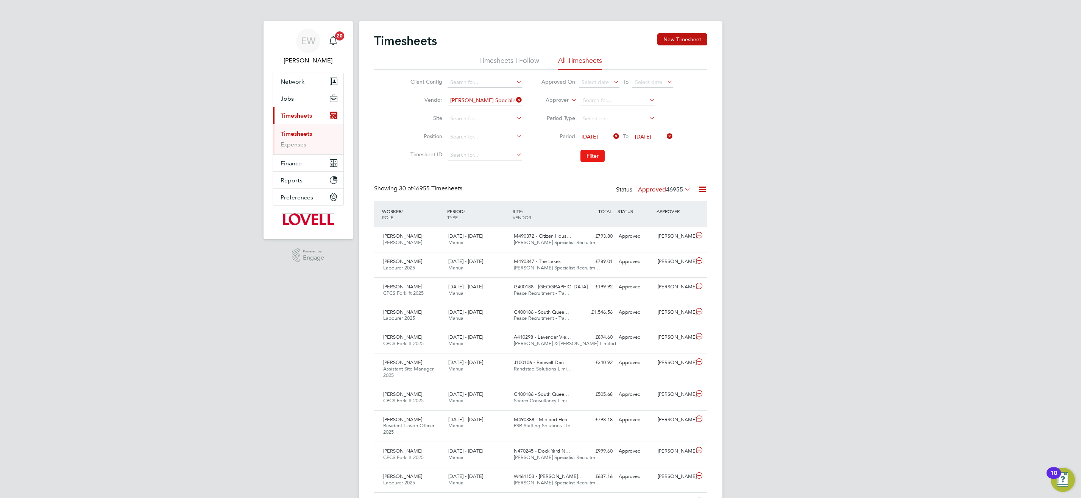
click at [594, 154] on button "Filter" at bounding box center [592, 156] width 24 height 12
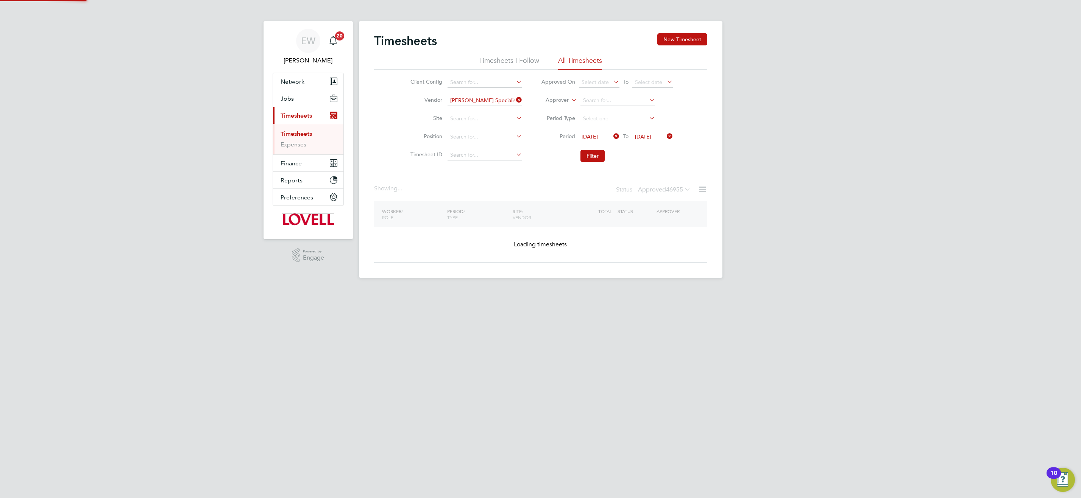
click at [683, 189] on icon at bounding box center [683, 189] width 0 height 11
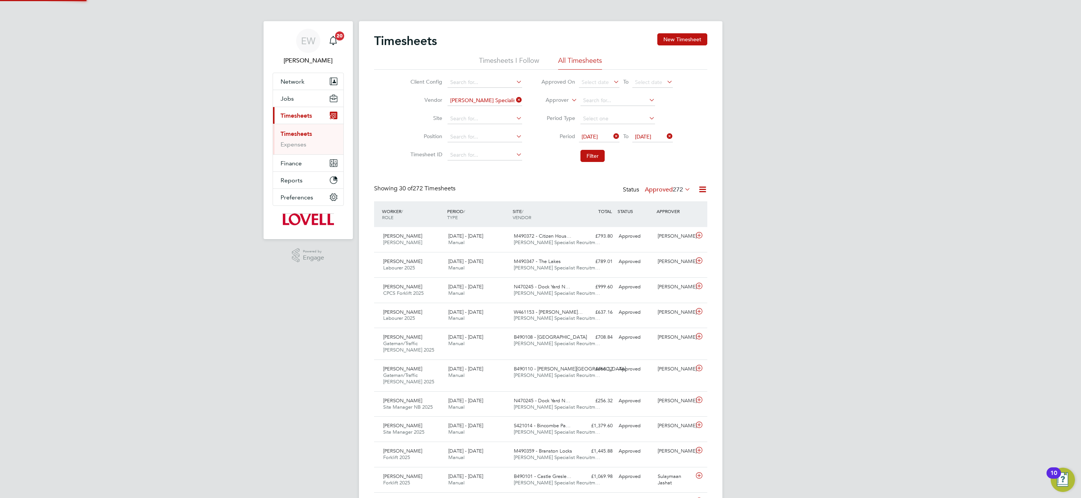
click at [683, 189] on icon at bounding box center [683, 189] width 0 height 11
click at [666, 235] on li "Approved" at bounding box center [660, 235] width 35 height 11
click at [515, 100] on icon at bounding box center [515, 100] width 0 height 11
click at [508, 98] on input at bounding box center [484, 100] width 75 height 11
click at [612, 135] on icon at bounding box center [612, 136] width 0 height 11
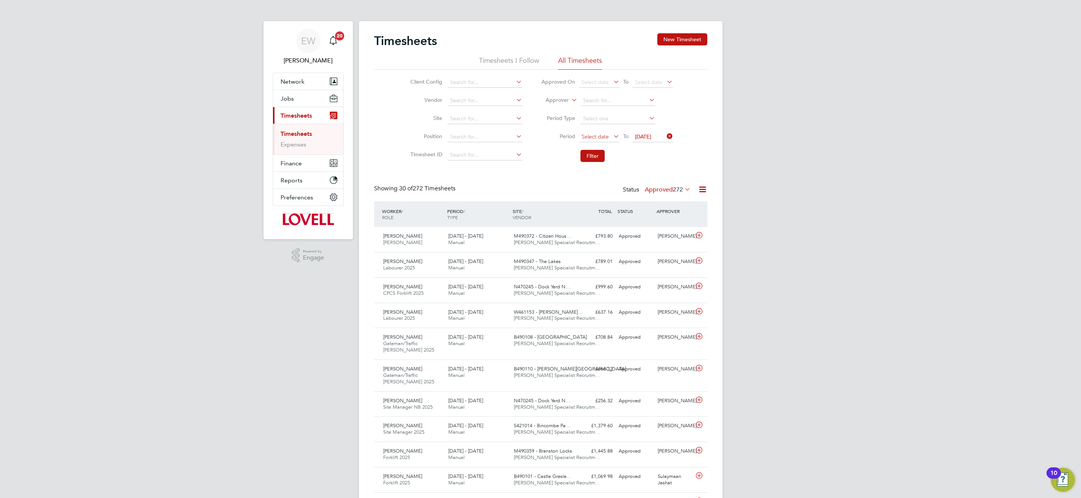
click at [600, 136] on span "Select date" at bounding box center [595, 136] width 27 height 7
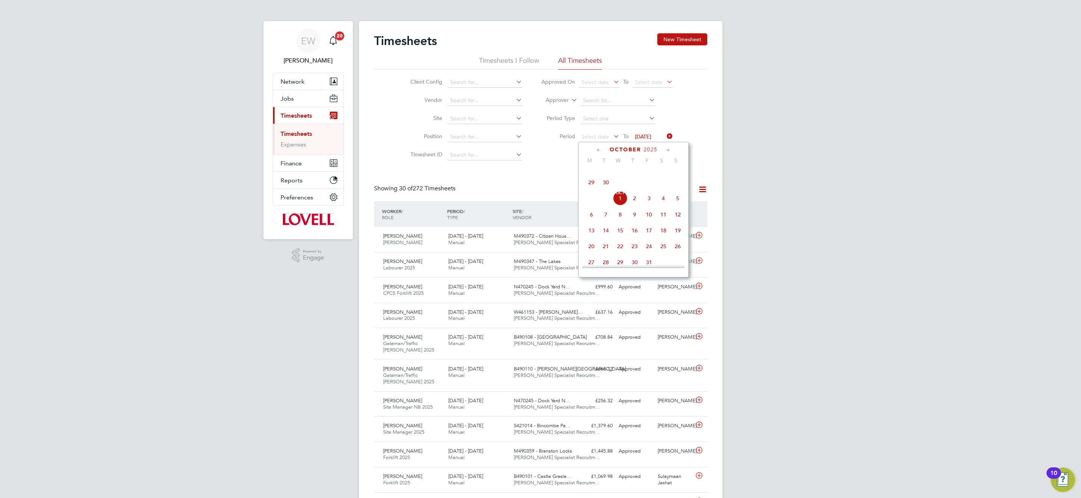
click at [665, 174] on span "27" at bounding box center [663, 166] width 14 height 14
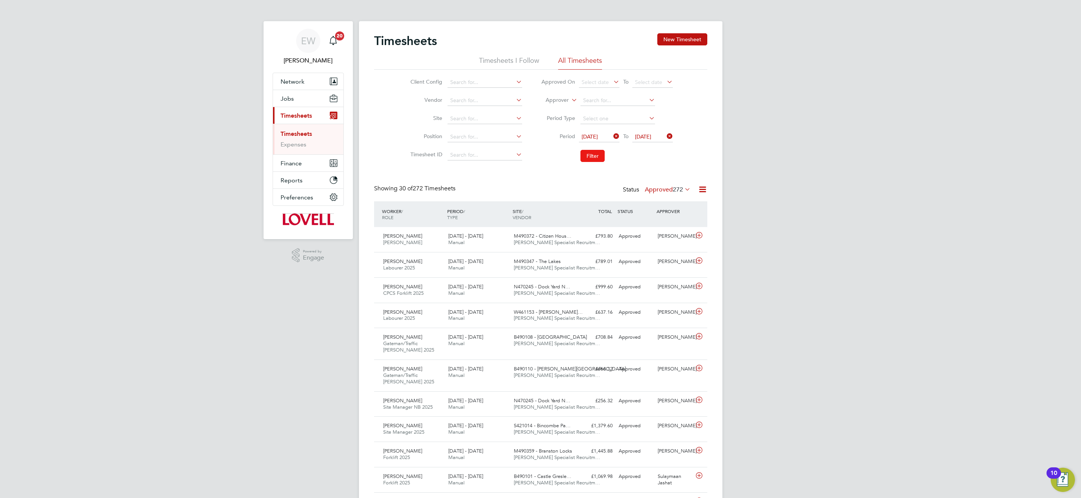
click at [591, 151] on button "Filter" at bounding box center [592, 156] width 24 height 12
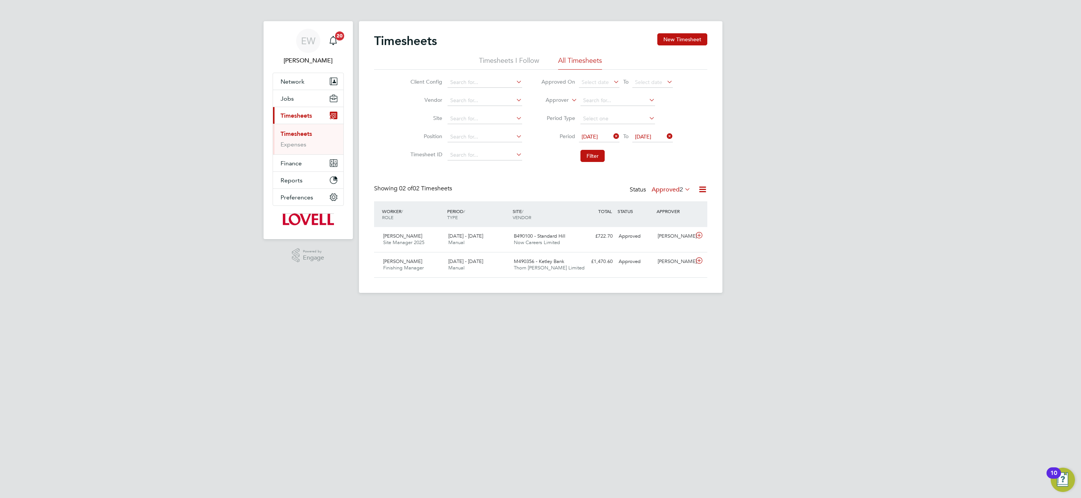
click at [598, 134] on span "[DATE]" at bounding box center [590, 136] width 16 height 7
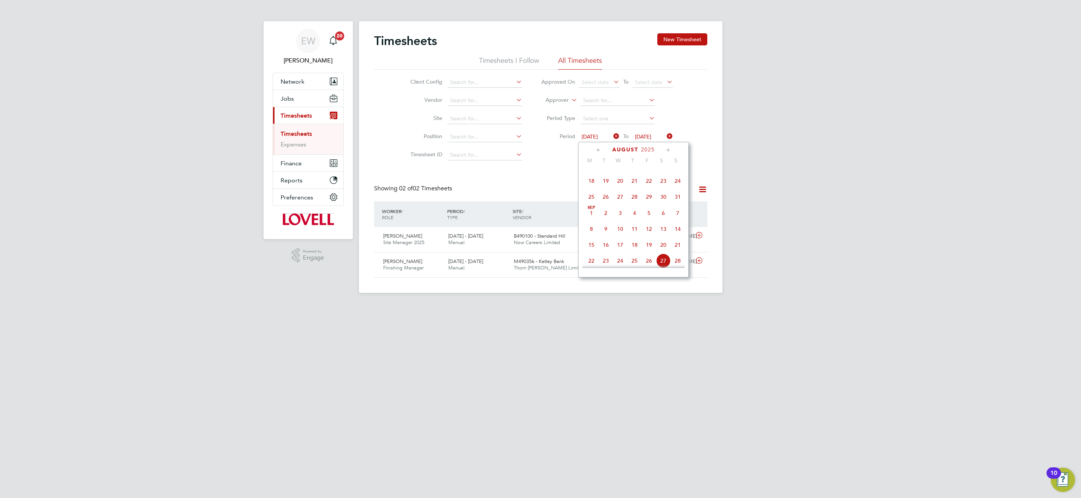
click at [666, 204] on span "30" at bounding box center [663, 197] width 14 height 14
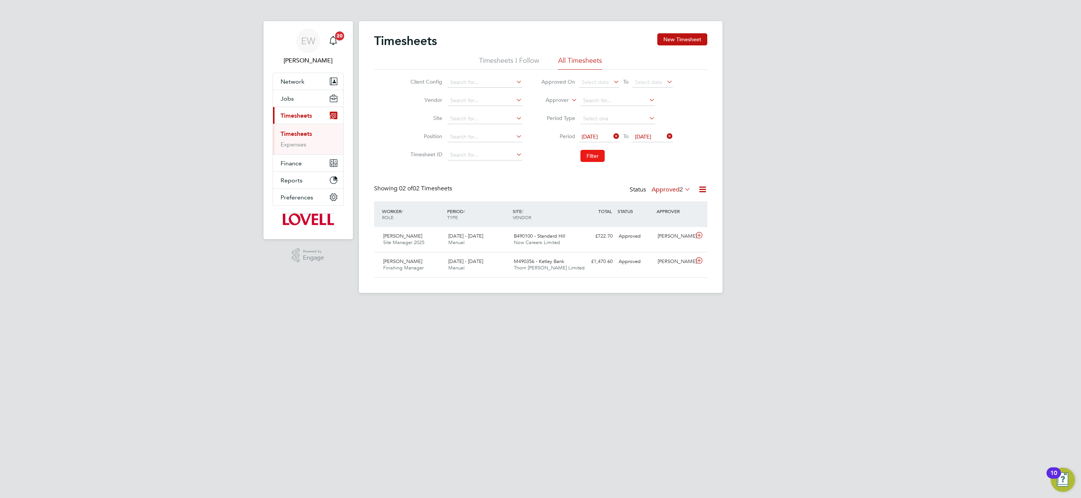
click at [588, 158] on button "Filter" at bounding box center [592, 156] width 24 height 12
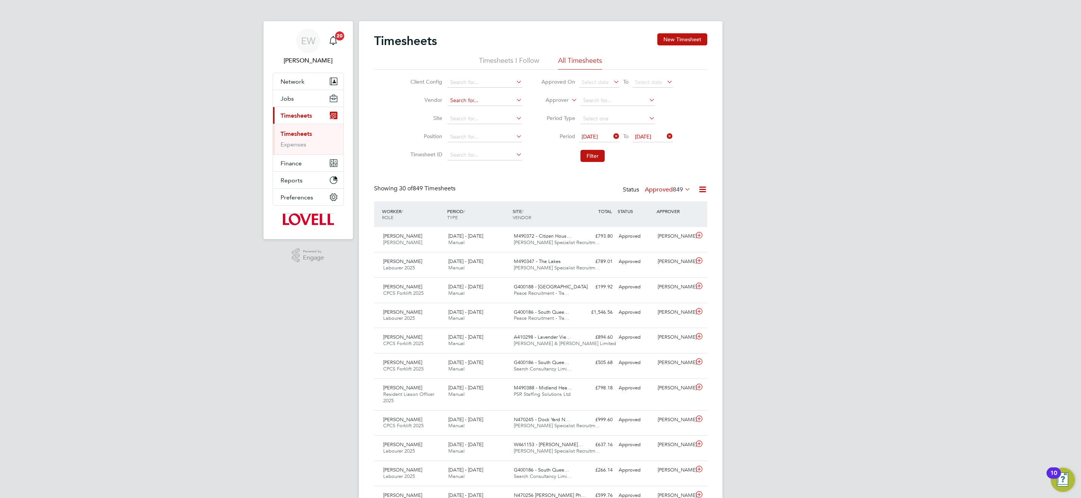
click at [471, 102] on input at bounding box center [484, 100] width 75 height 11
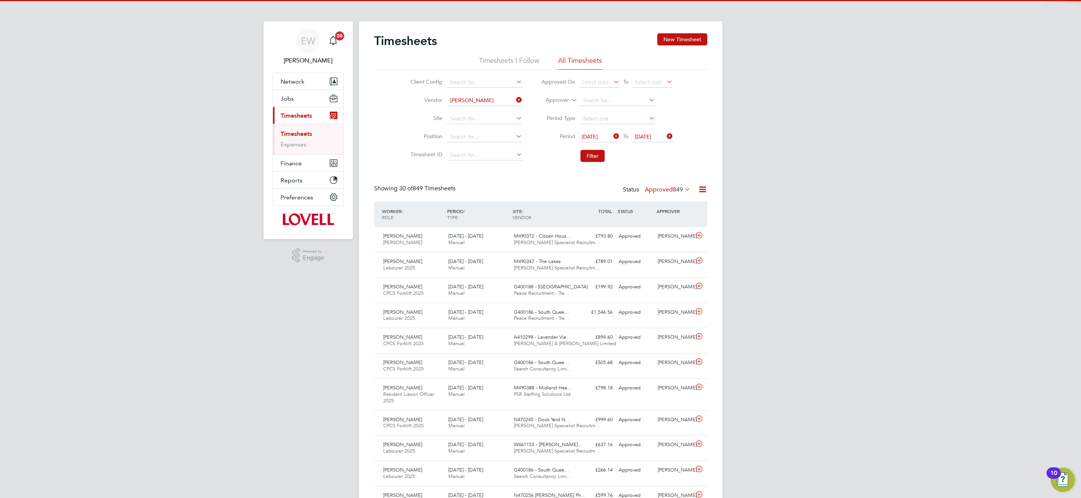
click at [469, 109] on li "[PERSON_NAME] Specialist Recruitment Limited" at bounding box center [508, 111] width 123 height 10
type input "[PERSON_NAME] Specialist Recruitment Limited"
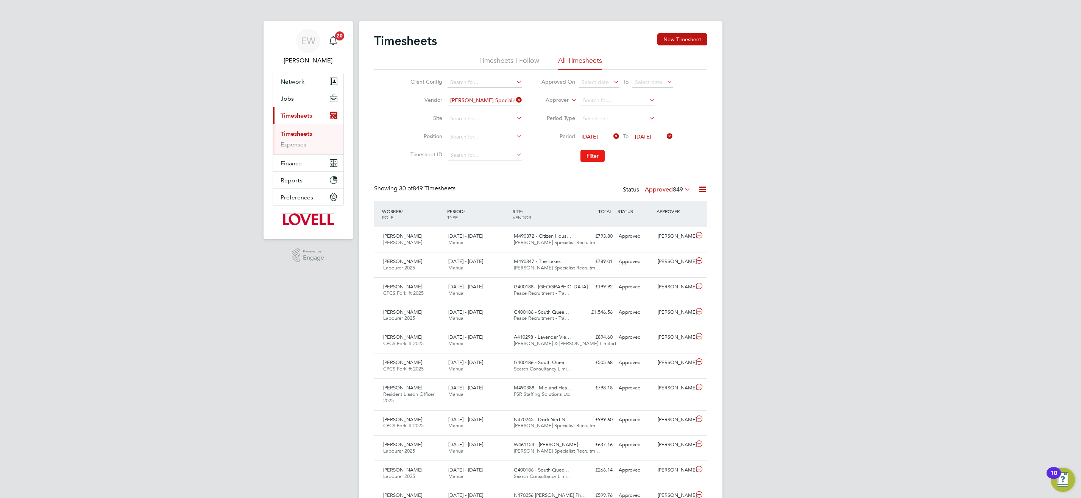
click at [590, 158] on button "Filter" at bounding box center [592, 156] width 24 height 12
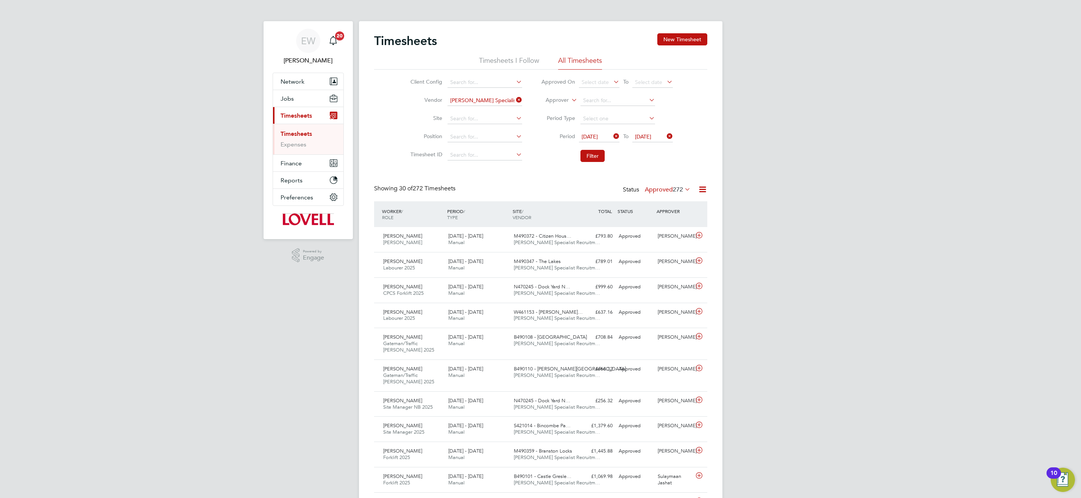
click at [515, 101] on icon at bounding box center [515, 100] width 0 height 11
click at [497, 102] on input at bounding box center [484, 100] width 75 height 11
click at [490, 111] on li "Randstad Solutions Limited" at bounding box center [498, 111] width 102 height 10
type input "Randstad Solutions Limited"
click at [597, 157] on button "Filter" at bounding box center [592, 156] width 24 height 12
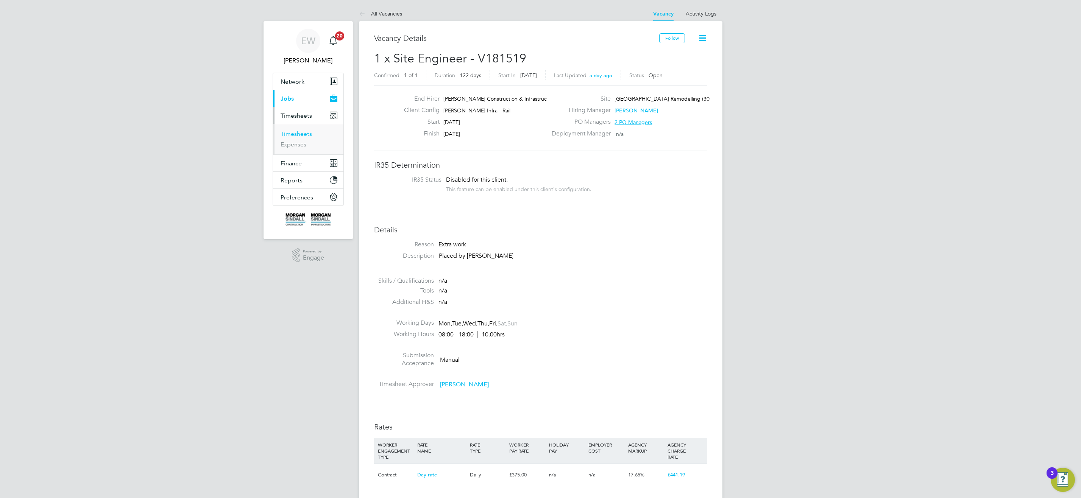
click at [305, 136] on link "Timesheets" at bounding box center [296, 133] width 31 height 7
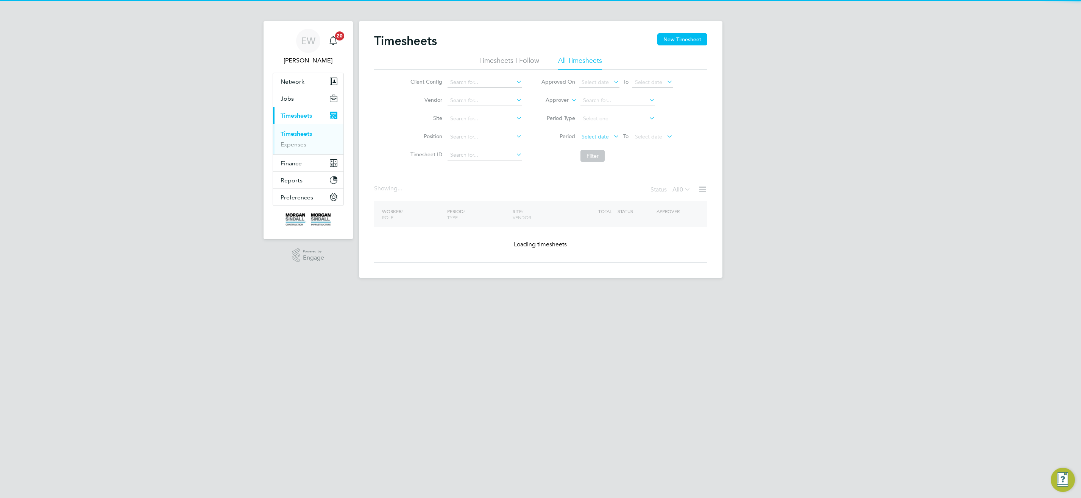
click at [592, 138] on span "Select date" at bounding box center [595, 136] width 27 height 7
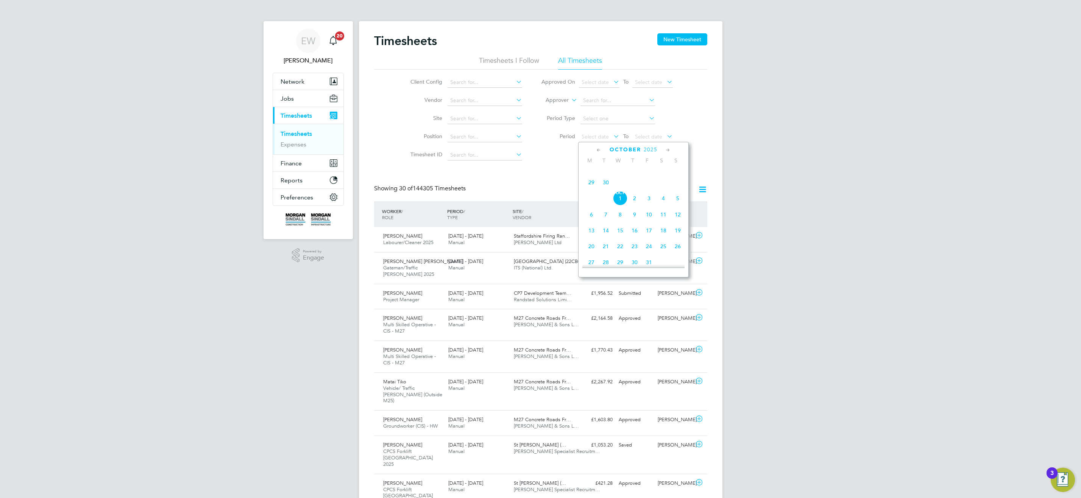
scroll to position [4, 4]
click at [663, 190] on span "30" at bounding box center [663, 186] width 14 height 14
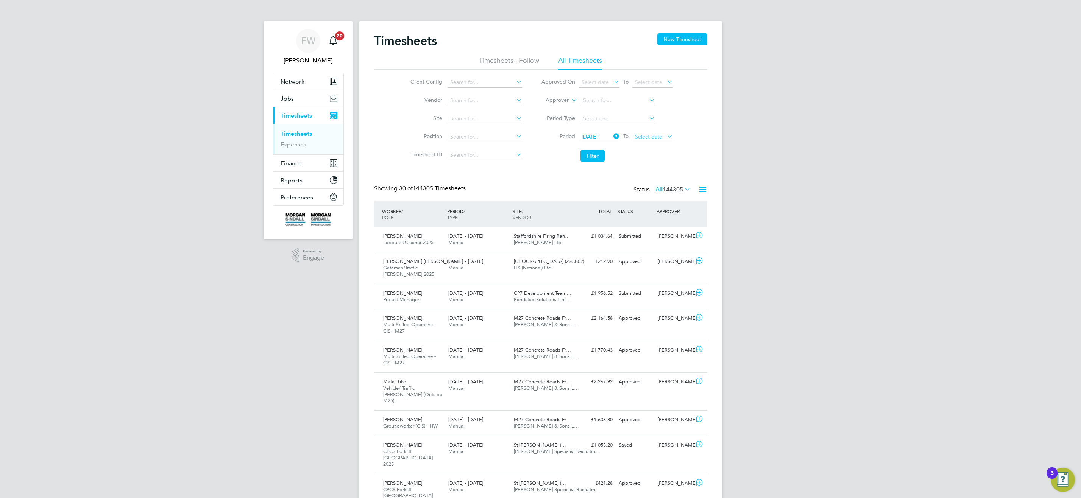
click at [646, 136] on span "Select date" at bounding box center [648, 136] width 27 height 7
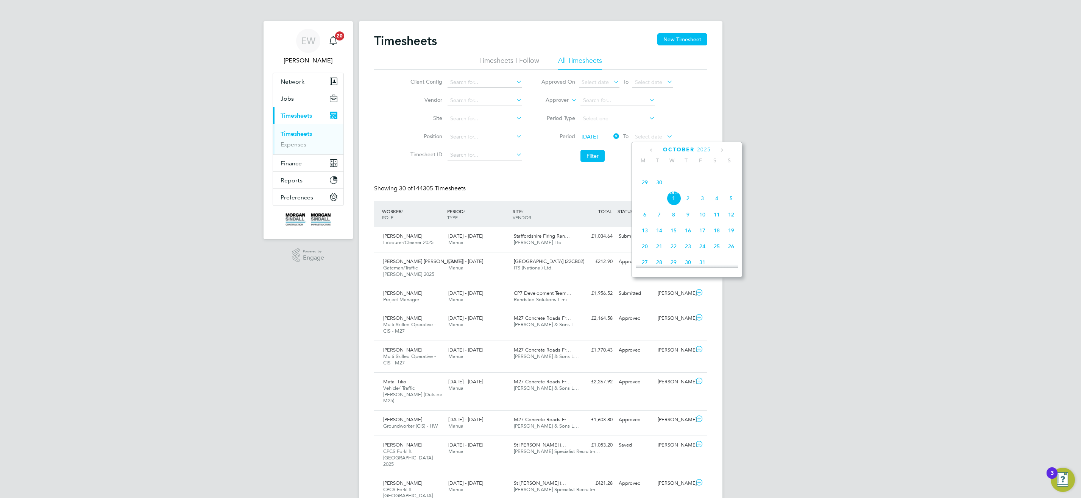
click at [703, 174] on span "26" at bounding box center [702, 166] width 14 height 14
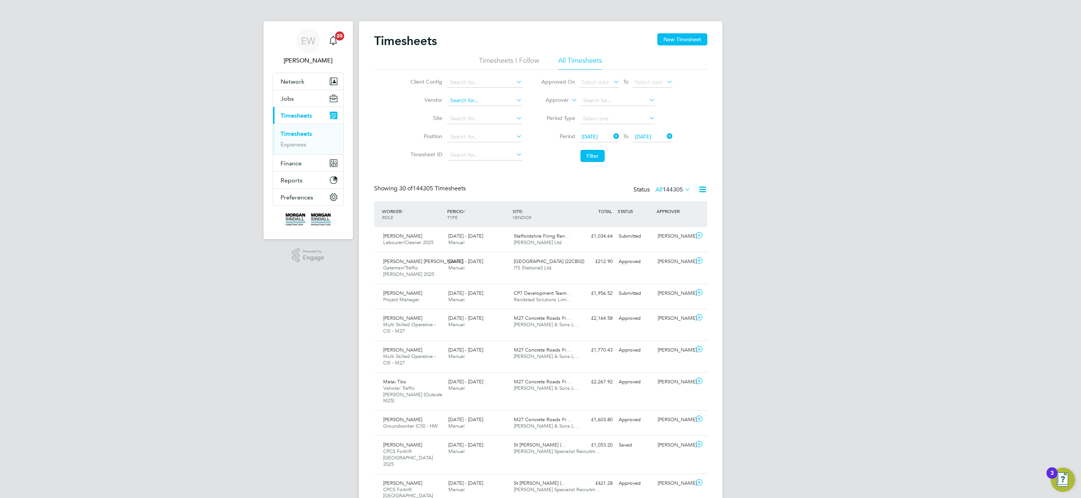
click at [487, 101] on input at bounding box center [484, 100] width 75 height 11
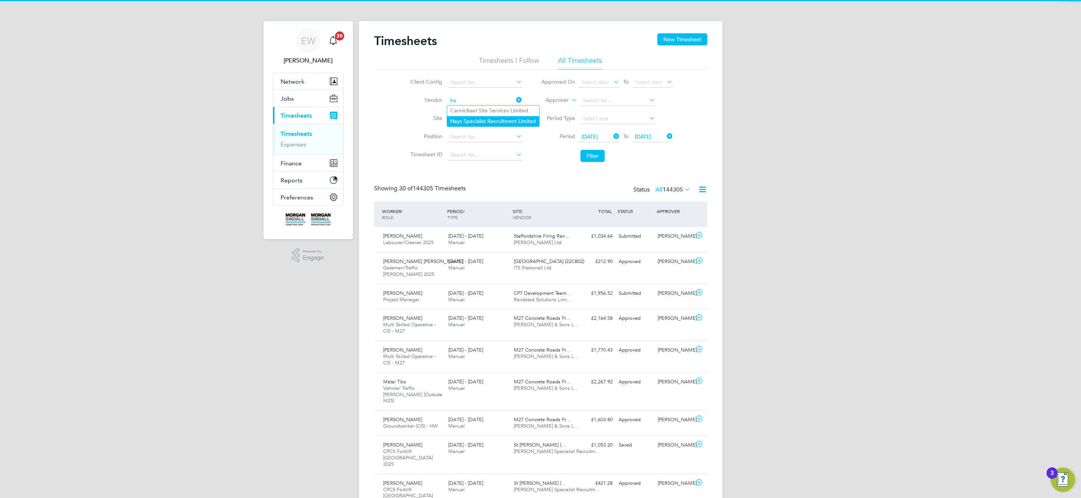
click at [495, 118] on li "Ha ys Specialist Recruitment Limited" at bounding box center [493, 121] width 92 height 10
type input "[PERSON_NAME] Specialist Recruitment Limited"
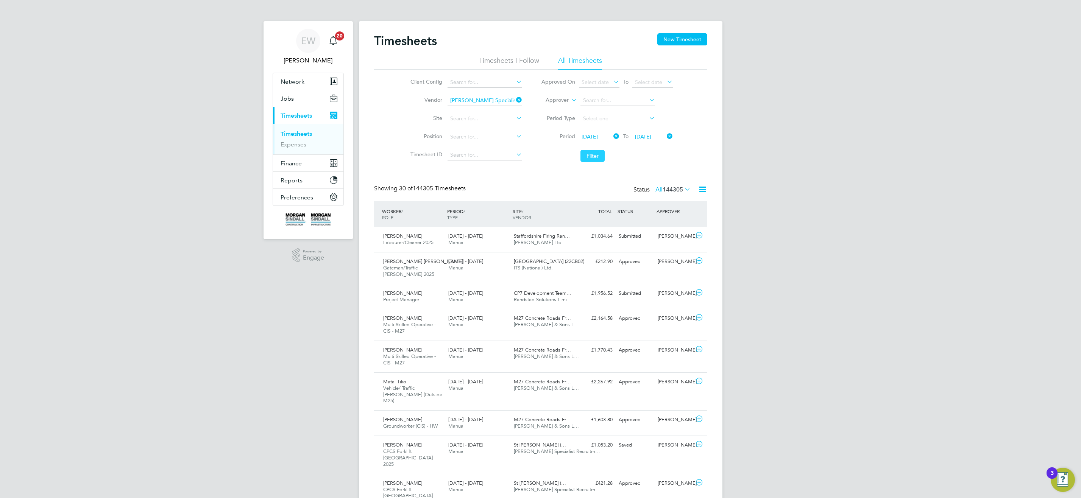
click at [588, 154] on button "Filter" at bounding box center [592, 156] width 24 height 12
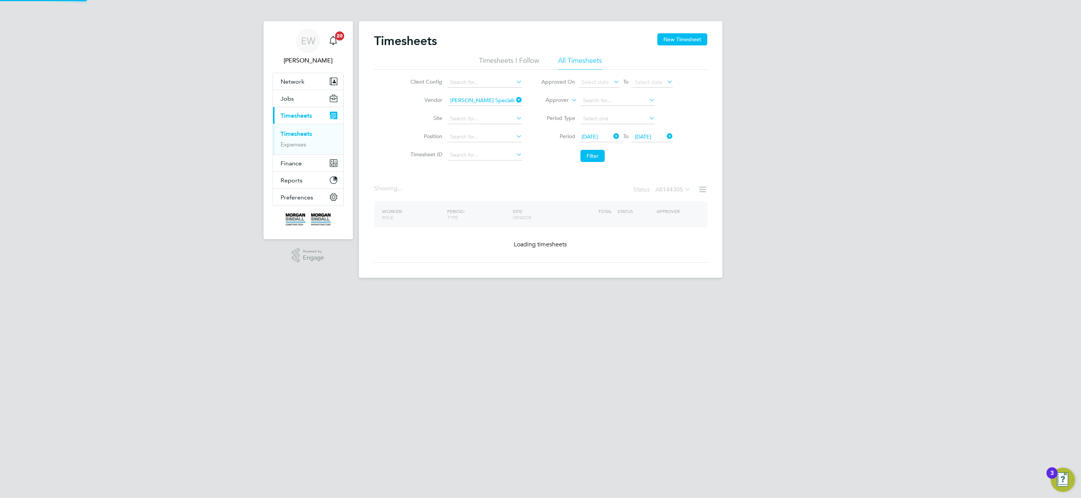
click at [683, 190] on icon at bounding box center [683, 189] width 0 height 11
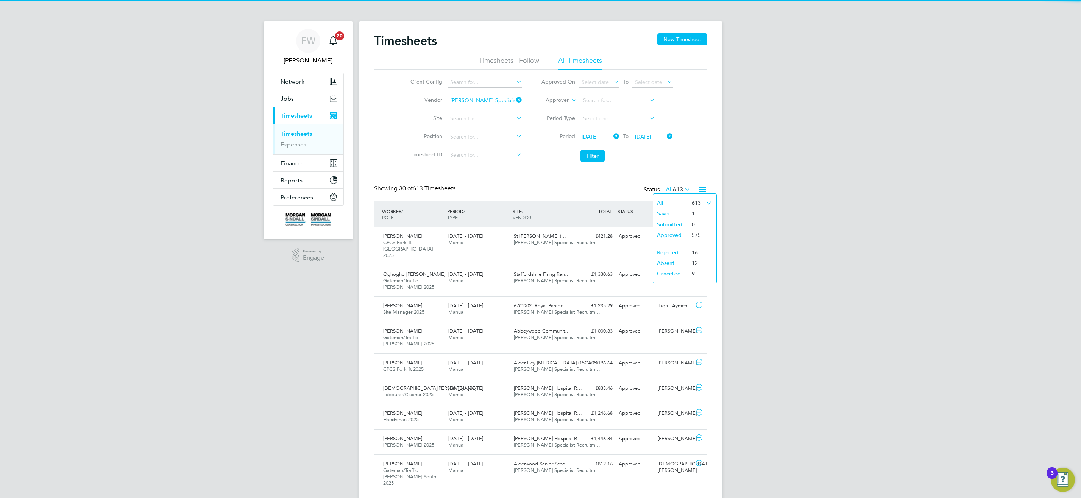
click at [683, 190] on icon at bounding box center [683, 189] width 0 height 11
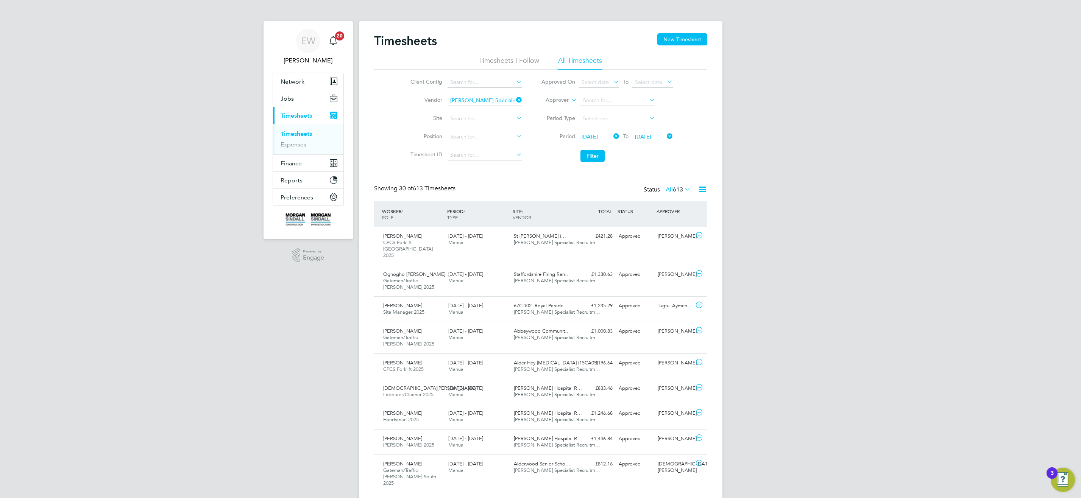
click at [683, 190] on icon at bounding box center [683, 189] width 0 height 11
click at [666, 235] on li "Approved" at bounding box center [670, 235] width 35 height 11
click at [515, 101] on icon at bounding box center [515, 100] width 0 height 11
click at [495, 100] on input at bounding box center [484, 100] width 75 height 11
click at [504, 112] on li "Rand stad Solutions Limited" at bounding box center [484, 111] width 75 height 10
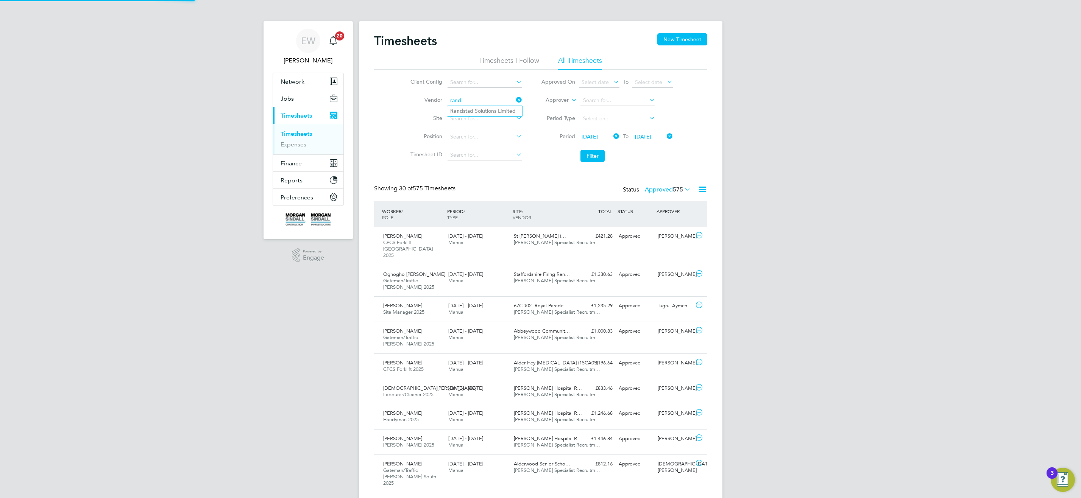
type input "Randstad Solutions Limited"
drag, startPoint x: 590, startPoint y: 157, endPoint x: 487, endPoint y: 496, distance: 354.1
click at [590, 157] on button "Filter" at bounding box center [592, 156] width 24 height 12
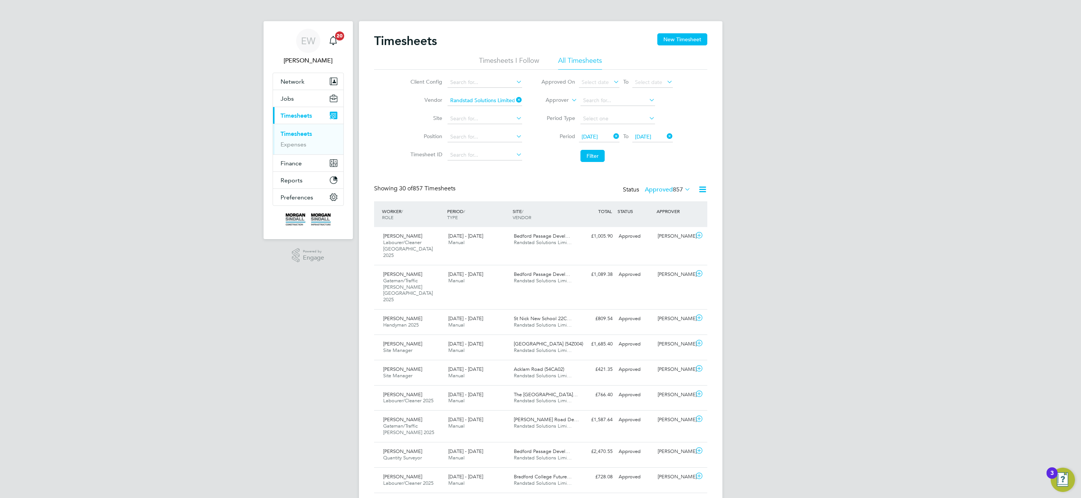
click at [651, 137] on span "[DATE]" at bounding box center [643, 136] width 16 height 7
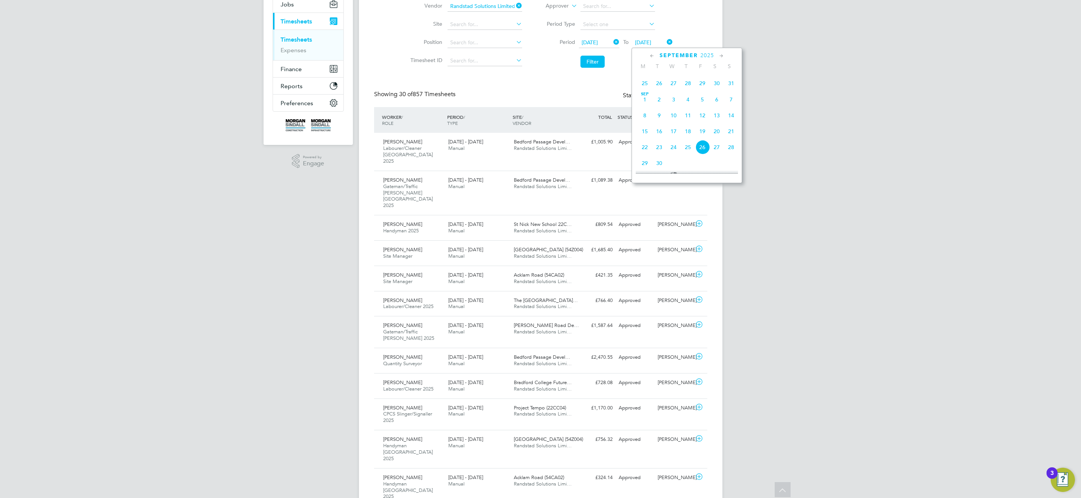
click at [830, 169] on div "EW Emma Wells Notifications 20 Applications: Network Team Members Businesses Si…" at bounding box center [540, 471] width 1081 height 1131
